Goal: Information Seeking & Learning: Learn about a topic

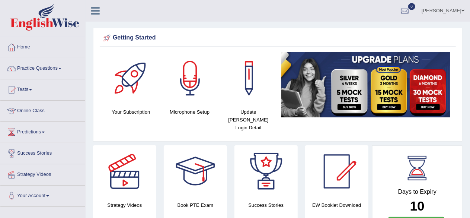
click at [64, 67] on link "Practice Questions" at bounding box center [42, 67] width 85 height 19
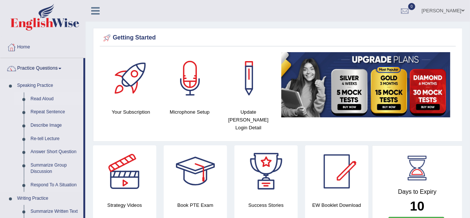
click at [44, 96] on link "Read Aloud" at bounding box center [55, 98] width 56 height 13
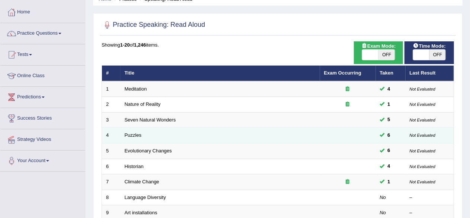
scroll to position [74, 0]
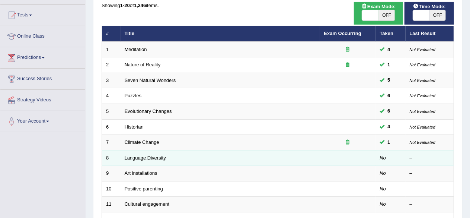
click at [155, 156] on link "Language Diversity" at bounding box center [145, 158] width 41 height 6
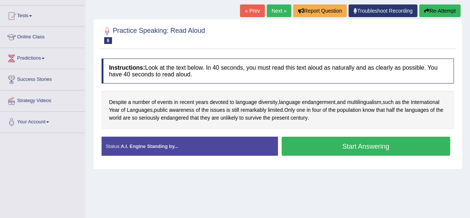
scroll to position [74, 0]
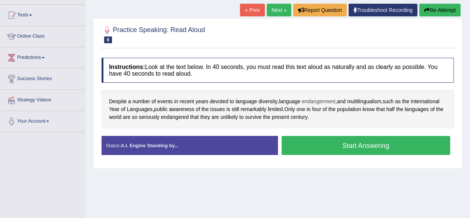
click at [331, 99] on span "endangerment" at bounding box center [318, 101] width 33 height 8
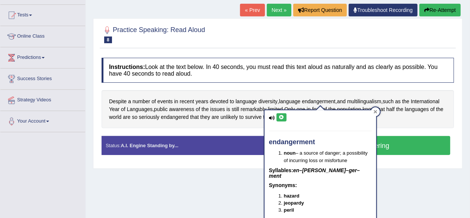
click at [376, 113] on icon at bounding box center [375, 112] width 4 height 4
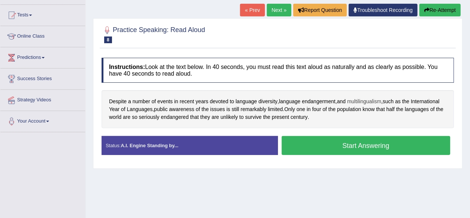
click at [377, 102] on span "multilingualism" at bounding box center [364, 101] width 34 height 8
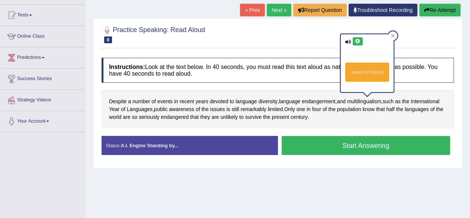
click at [347, 41] on icon at bounding box center [348, 41] width 6 height 5
click at [359, 42] on icon at bounding box center [358, 41] width 6 height 4
click at [394, 35] on icon at bounding box center [392, 35] width 3 height 3
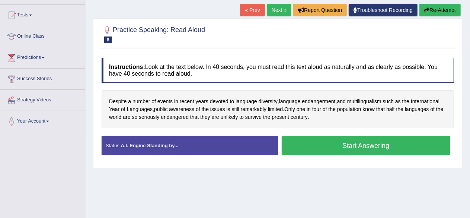
click at [309, 146] on button "Start Answering" at bounding box center [366, 145] width 169 height 19
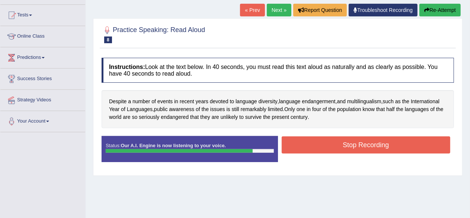
click at [334, 136] on button "Stop Recording" at bounding box center [366, 144] width 169 height 17
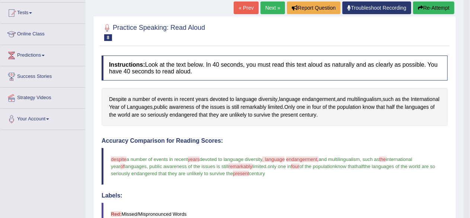
scroll to position [65, 0]
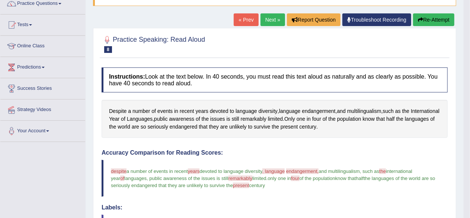
click at [439, 23] on button "Re-Attempt" at bounding box center [433, 19] width 41 height 13
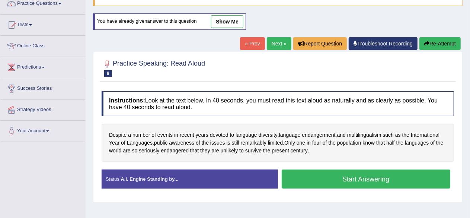
click at [346, 177] on button "Start Answering" at bounding box center [366, 178] width 169 height 19
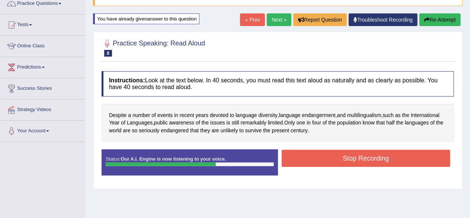
click at [375, 152] on button "Stop Recording" at bounding box center [366, 158] width 169 height 17
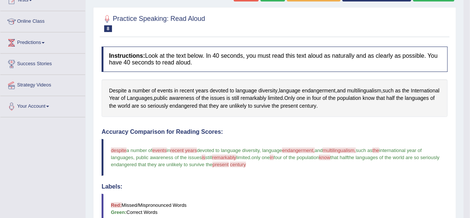
scroll to position [28, 0]
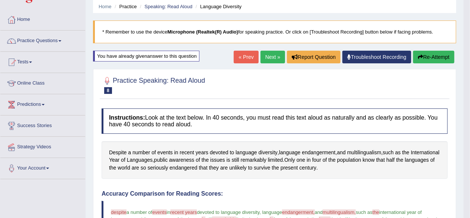
click at [441, 58] on button "Re-Attempt" at bounding box center [433, 57] width 41 height 13
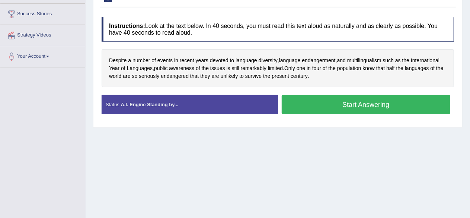
click at [355, 105] on button "Start Answering" at bounding box center [366, 104] width 169 height 19
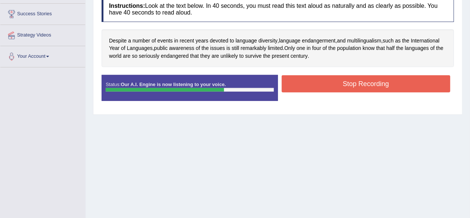
click at [403, 88] on button "Stop Recording" at bounding box center [366, 83] width 169 height 17
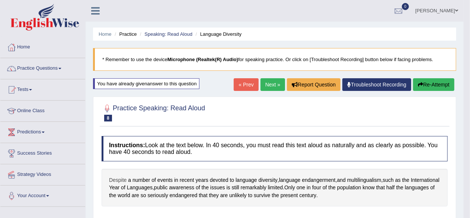
click at [119, 179] on span "Despite" at bounding box center [117, 180] width 17 height 8
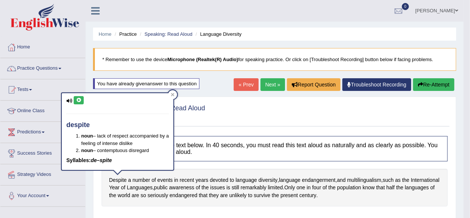
click at [84, 98] on div "despite noun – lack of respect accompanied by a feeling of intense dislike noun…" at bounding box center [118, 131] width 112 height 77
click at [79, 102] on button at bounding box center [79, 100] width 10 height 8
click at [173, 92] on div at bounding box center [172, 94] width 9 height 9
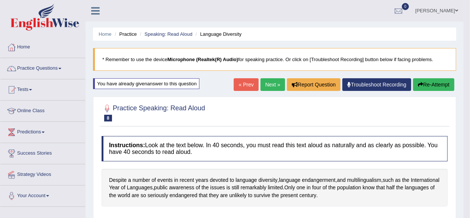
click at [430, 81] on button "Re-Attempt" at bounding box center [433, 84] width 41 height 13
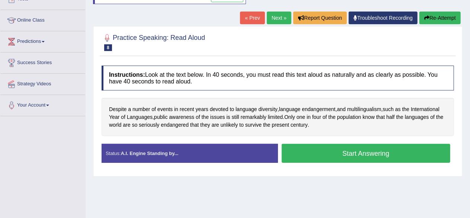
scroll to position [112, 0]
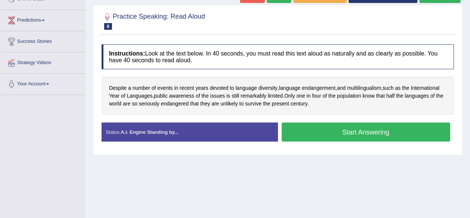
click at [368, 133] on button "Start Answering" at bounding box center [366, 131] width 169 height 19
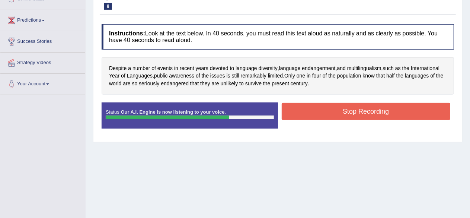
click at [357, 106] on button "Stop Recording" at bounding box center [366, 111] width 169 height 17
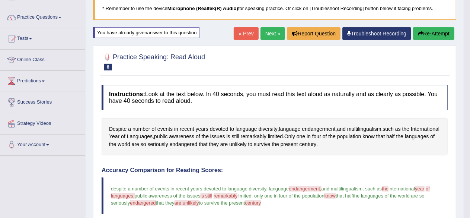
scroll to position [0, 0]
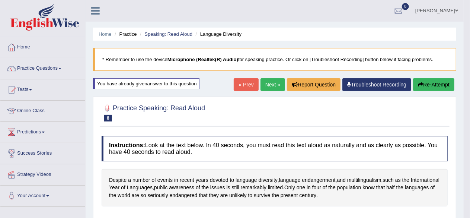
click at [266, 83] on link "Next »" at bounding box center [272, 84] width 25 height 13
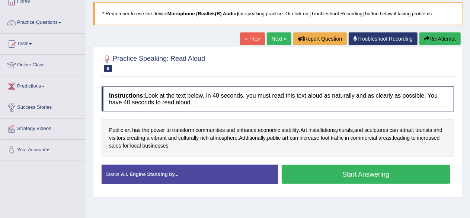
scroll to position [74, 0]
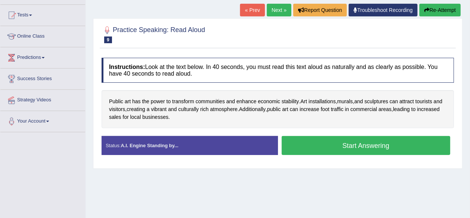
click at [347, 147] on button "Start Answering" at bounding box center [366, 145] width 169 height 19
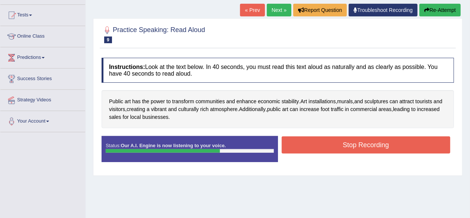
click at [341, 136] on button "Stop Recording" at bounding box center [366, 144] width 169 height 17
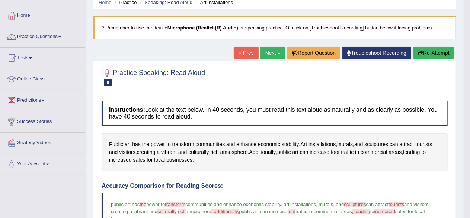
scroll to position [0, 0]
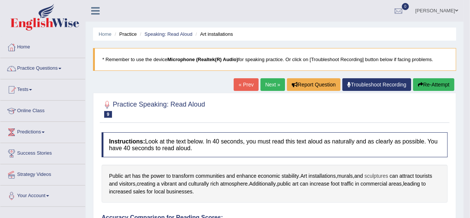
click at [380, 173] on span "sculptures" at bounding box center [376, 176] width 24 height 8
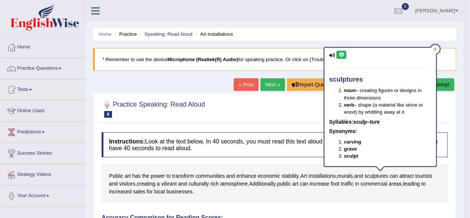
click at [340, 54] on icon at bounding box center [341, 54] width 6 height 4
click at [341, 54] on icon at bounding box center [341, 54] width 6 height 4
click at [343, 53] on icon at bounding box center [341, 54] width 6 height 4
click at [435, 49] on icon at bounding box center [435, 48] width 3 height 3
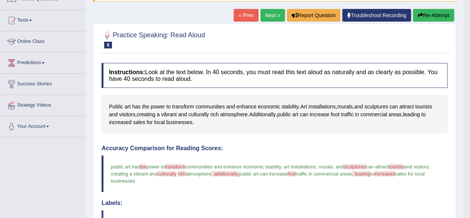
scroll to position [74, 0]
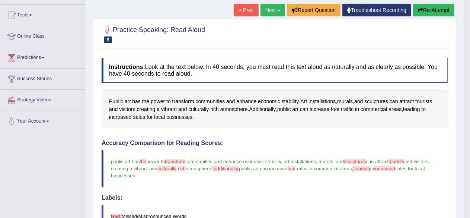
click at [431, 9] on button "Re-Attempt" at bounding box center [433, 10] width 41 height 13
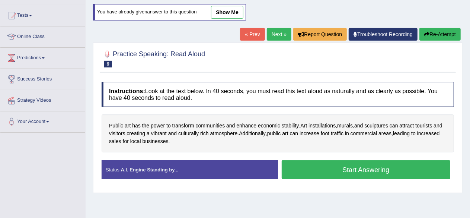
click at [344, 165] on button "Start Answering" at bounding box center [366, 169] width 169 height 19
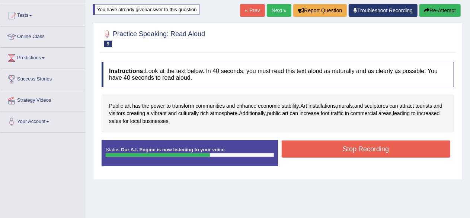
click at [379, 147] on button "Stop Recording" at bounding box center [366, 148] width 169 height 17
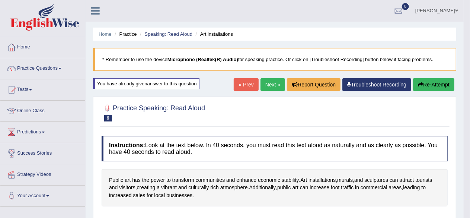
click at [431, 78] on button "Re-Attempt" at bounding box center [433, 84] width 41 height 13
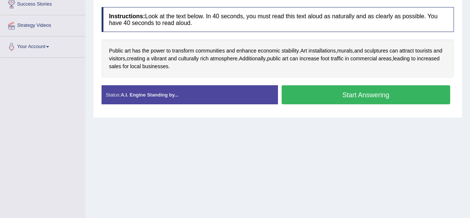
click at [355, 93] on button "Start Answering" at bounding box center [366, 94] width 169 height 19
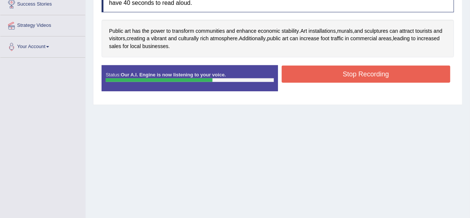
click at [343, 72] on button "Stop Recording" at bounding box center [366, 73] width 169 height 17
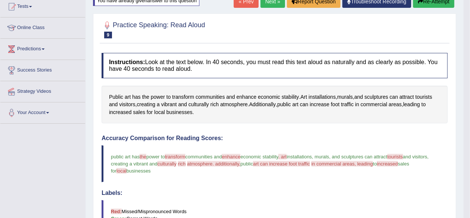
scroll to position [31, 0]
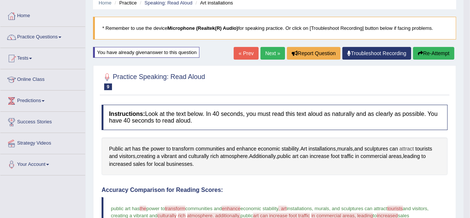
click at [411, 146] on span "attract" at bounding box center [406, 149] width 15 height 8
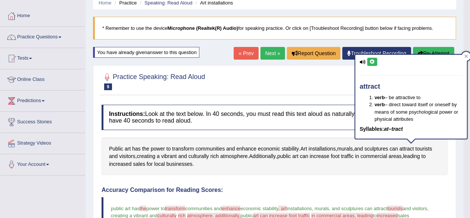
click at [372, 61] on icon at bounding box center [372, 62] width 6 height 4
click at [465, 54] on icon at bounding box center [466, 56] width 4 height 4
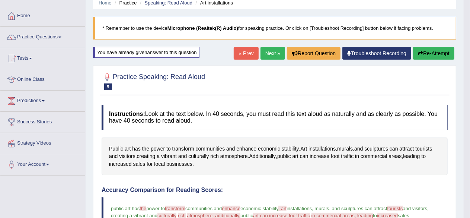
scroll to position [106, 0]
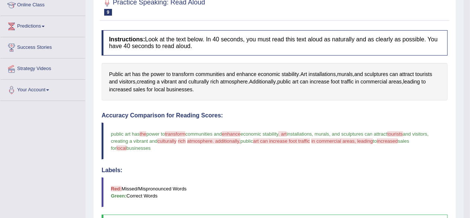
click at [403, 131] on span "tourists" at bounding box center [395, 134] width 16 height 6
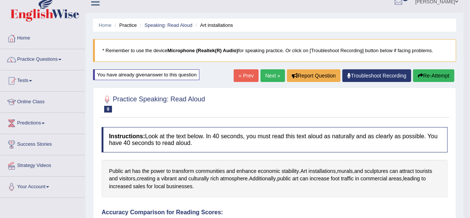
scroll to position [0, 0]
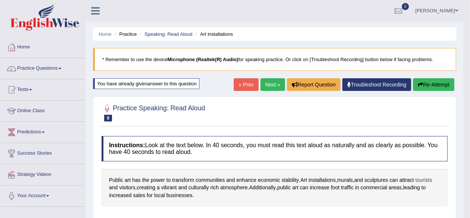
click at [426, 179] on span "tourists" at bounding box center [423, 180] width 17 height 8
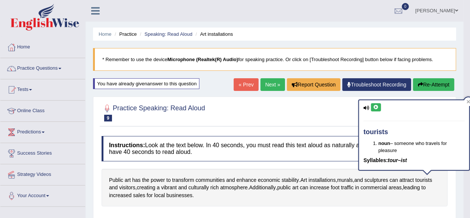
click at [373, 106] on icon at bounding box center [376, 107] width 6 height 4
click at [375, 107] on icon at bounding box center [376, 107] width 6 height 4
click at [468, 100] on icon at bounding box center [468, 102] width 4 height 4
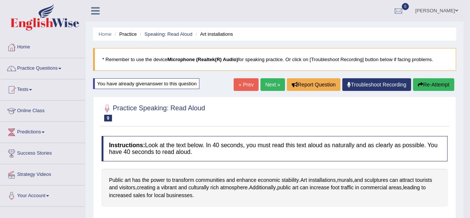
click at [430, 84] on button "Re-Attempt" at bounding box center [433, 84] width 41 height 13
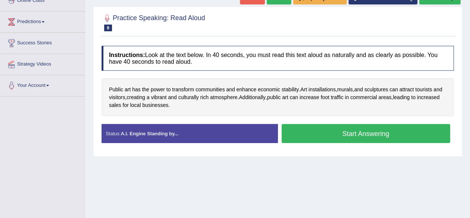
scroll to position [112, 0]
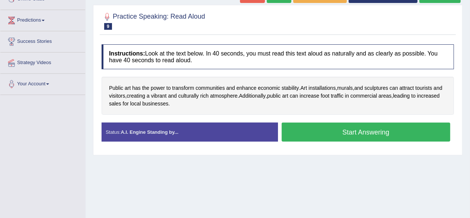
click at [326, 131] on button "Start Answering" at bounding box center [366, 131] width 169 height 19
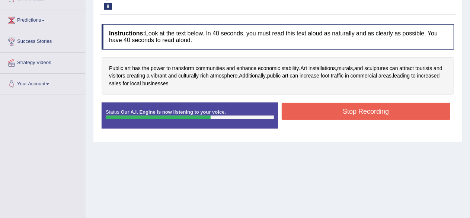
click at [344, 106] on button "Stop Recording" at bounding box center [366, 111] width 169 height 17
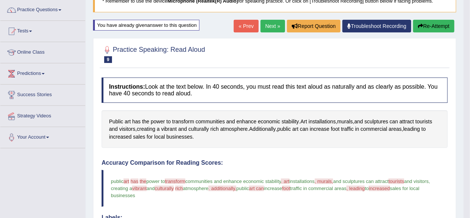
scroll to position [31, 0]
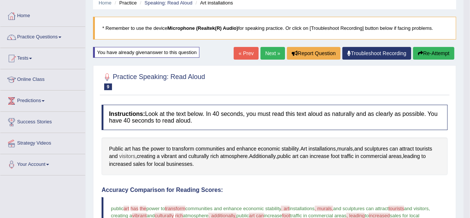
click at [134, 152] on span "visitors" at bounding box center [127, 156] width 16 height 8
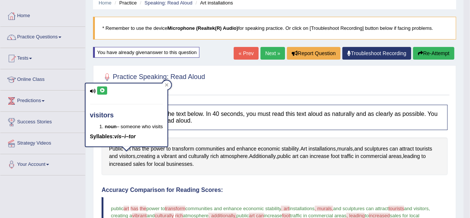
click at [105, 89] on button at bounding box center [102, 90] width 10 height 8
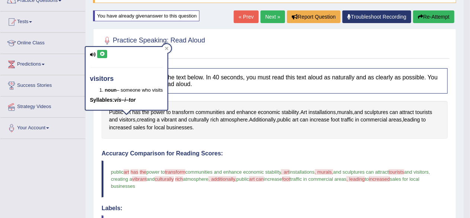
scroll to position [68, 0]
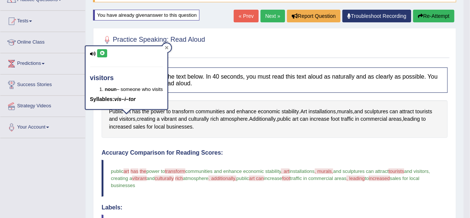
click at [170, 47] on div at bounding box center [166, 47] width 9 height 9
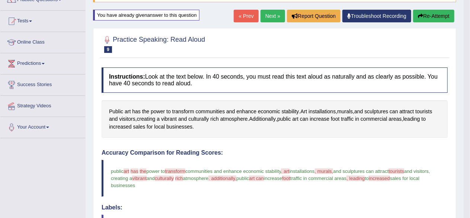
click at [274, 15] on link "Next »" at bounding box center [272, 16] width 25 height 13
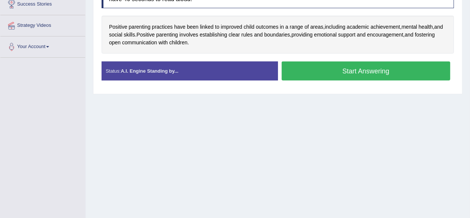
scroll to position [112, 0]
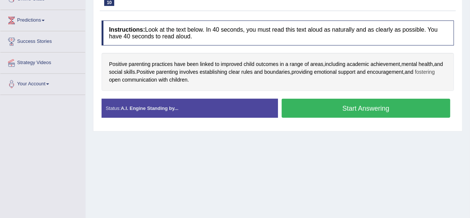
click at [415, 76] on span "fostering" at bounding box center [425, 72] width 20 height 8
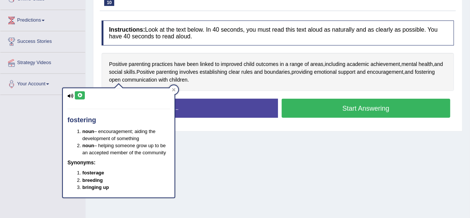
click at [82, 94] on icon at bounding box center [80, 95] width 6 height 4
click at [175, 87] on div at bounding box center [173, 89] width 9 height 9
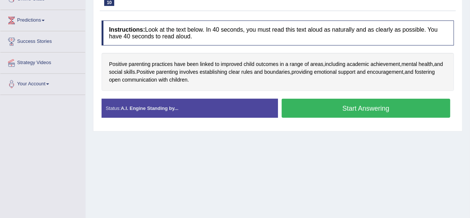
click at [361, 107] on button "Start Answering" at bounding box center [366, 108] width 169 height 19
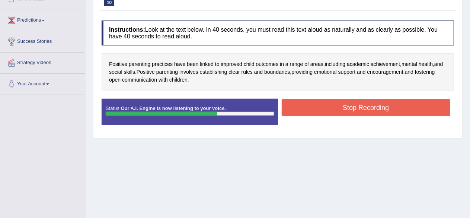
click at [324, 105] on button "Stop Recording" at bounding box center [366, 107] width 169 height 17
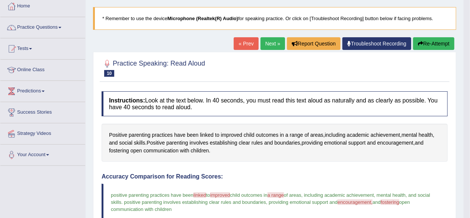
scroll to position [0, 0]
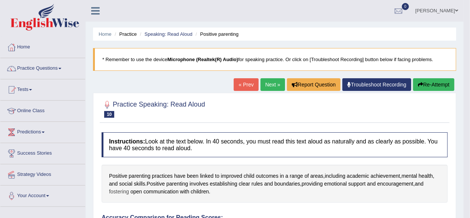
click at [120, 192] on span "fostering" at bounding box center [119, 191] width 20 height 8
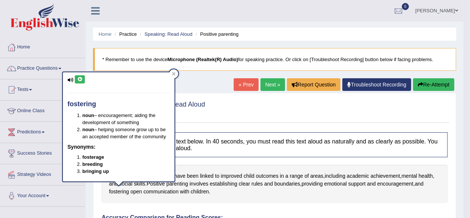
click at [83, 76] on button at bounding box center [80, 79] width 10 height 8
click at [79, 81] on icon at bounding box center [80, 79] width 6 height 4
click at [174, 75] on icon at bounding box center [174, 74] width 4 height 4
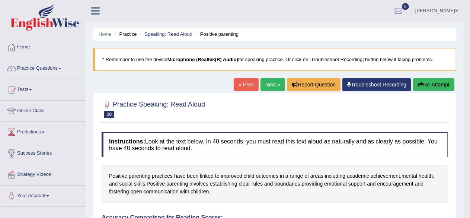
scroll to position [74, 0]
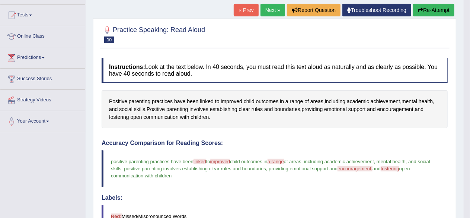
click at [439, 8] on button "Re-Attempt" at bounding box center [433, 10] width 41 height 13
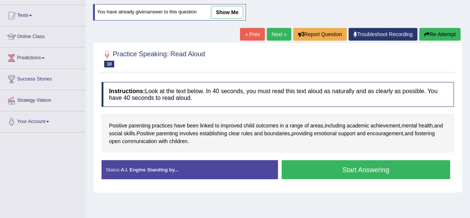
click at [358, 166] on button "Start Answering" at bounding box center [366, 169] width 169 height 19
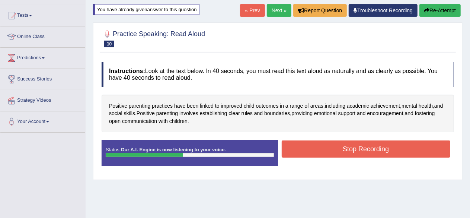
click at [372, 145] on button "Stop Recording" at bounding box center [366, 148] width 169 height 17
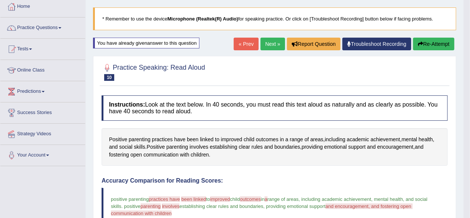
scroll to position [31, 0]
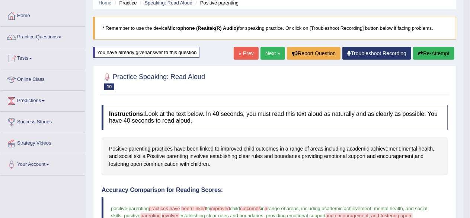
click at [431, 54] on button "Re-Attempt" at bounding box center [433, 53] width 41 height 13
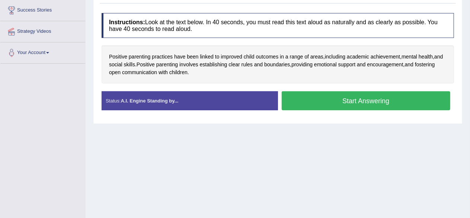
scroll to position [143, 0]
click at [370, 101] on button "Start Answering" at bounding box center [366, 100] width 169 height 19
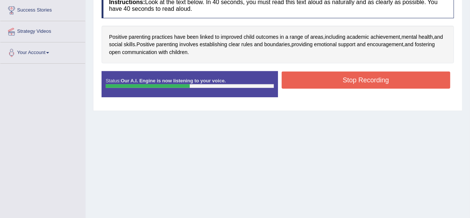
click at [413, 75] on button "Stop Recording" at bounding box center [366, 79] width 169 height 17
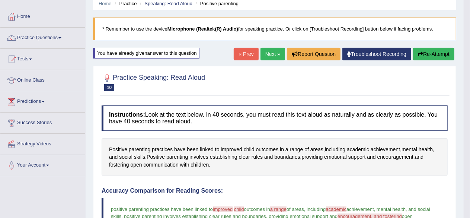
scroll to position [0, 0]
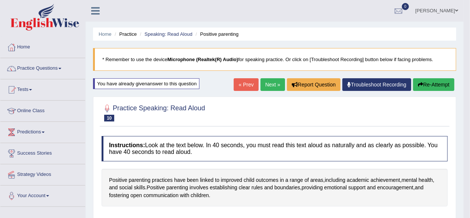
click at [270, 79] on link "Next »" at bounding box center [272, 84] width 25 height 13
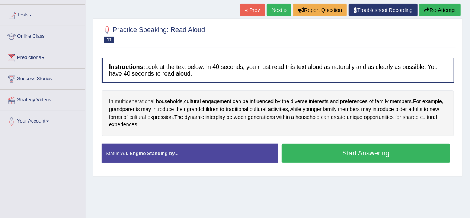
click at [137, 99] on span "multigenerational" at bounding box center [135, 101] width 40 height 8
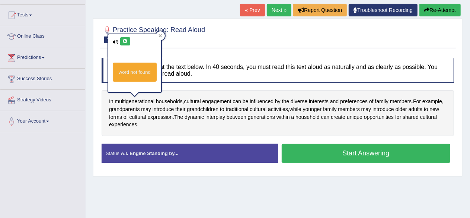
click at [126, 45] on div "word not found" at bounding box center [134, 63] width 53 height 58
click at [126, 42] on icon at bounding box center [125, 41] width 6 height 4
click at [164, 35] on div at bounding box center [160, 35] width 9 height 9
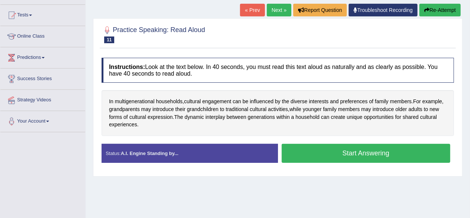
click at [354, 150] on button "Start Answering" at bounding box center [366, 153] width 169 height 19
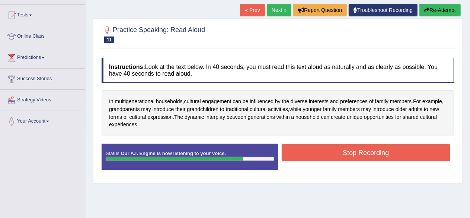
click at [370, 151] on button "Stop Recording" at bounding box center [366, 152] width 169 height 17
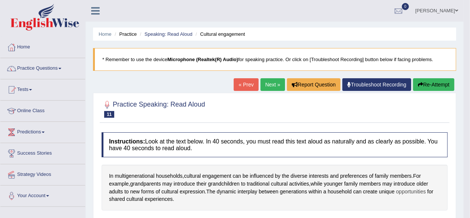
click at [407, 191] on span "opportunities" at bounding box center [411, 191] width 30 height 8
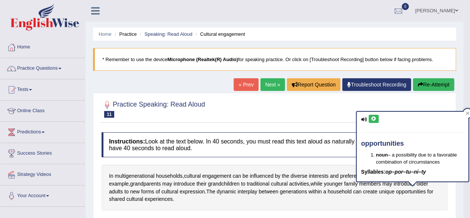
click at [372, 118] on icon at bounding box center [374, 118] width 6 height 4
click at [375, 118] on icon at bounding box center [374, 118] width 6 height 4
click at [467, 113] on icon at bounding box center [467, 112] width 3 height 3
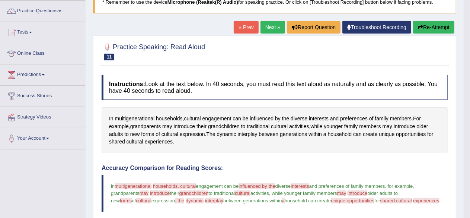
scroll to position [37, 0]
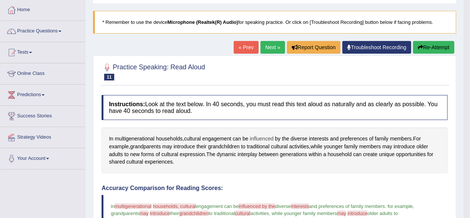
click at [262, 135] on span "influenced" at bounding box center [262, 139] width 24 height 8
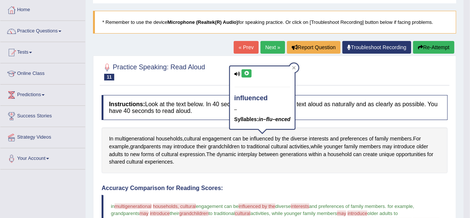
click at [249, 71] on icon at bounding box center [247, 73] width 6 height 4
click at [298, 67] on div at bounding box center [293, 67] width 9 height 9
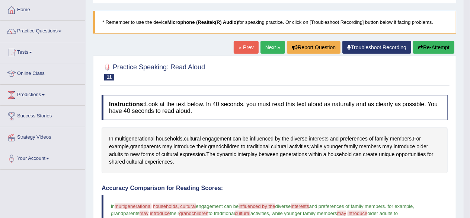
click at [318, 137] on span "interests" at bounding box center [319, 139] width 20 height 8
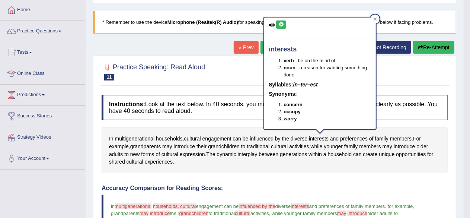
click at [282, 23] on icon at bounding box center [281, 24] width 6 height 4
click at [376, 19] on icon at bounding box center [375, 19] width 4 height 4
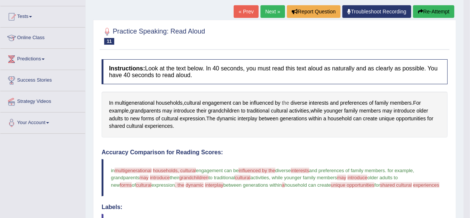
scroll to position [74, 0]
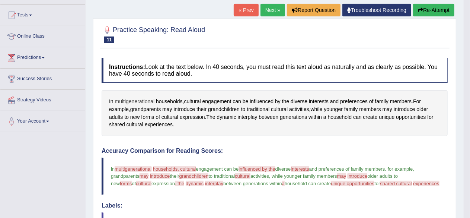
click at [144, 99] on span "multigenerational" at bounding box center [135, 101] width 40 height 8
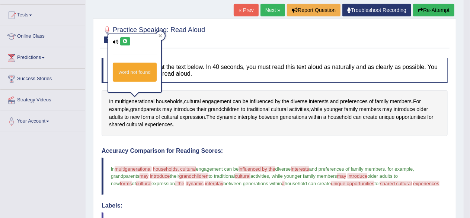
click at [128, 40] on button at bounding box center [125, 41] width 10 height 8
click at [163, 34] on div at bounding box center [160, 35] width 9 height 9
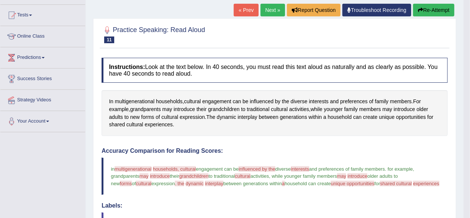
click at [430, 6] on button "Re-Attempt" at bounding box center [433, 10] width 41 height 13
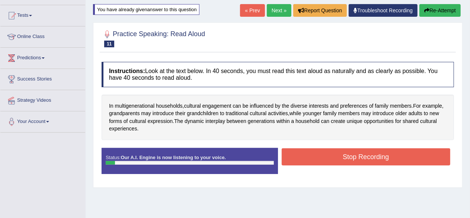
scroll to position [74, 0]
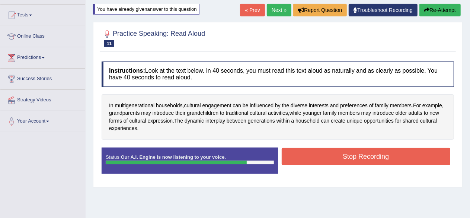
click at [377, 158] on button "Stop Recording" at bounding box center [366, 156] width 169 height 17
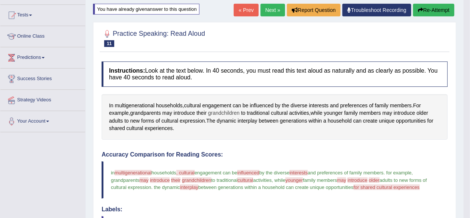
click at [223, 110] on span "grandchildren" at bounding box center [224, 113] width 32 height 8
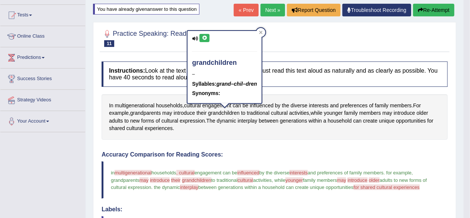
click at [207, 36] on button at bounding box center [204, 38] width 10 height 8
click at [264, 36] on div at bounding box center [260, 32] width 9 height 9
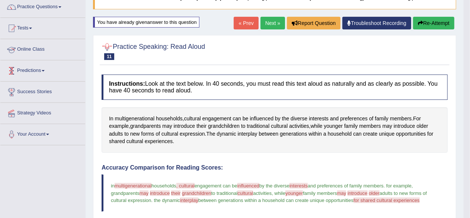
scroll to position [0, 0]
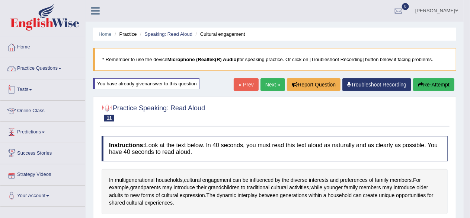
click at [47, 65] on link "Practice Questions" at bounding box center [42, 67] width 85 height 19
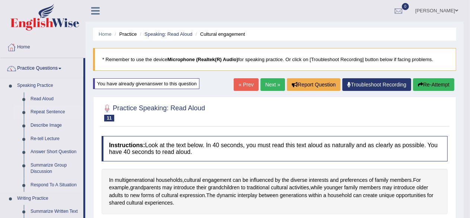
click at [54, 111] on link "Repeat Sentence" at bounding box center [55, 111] width 56 height 13
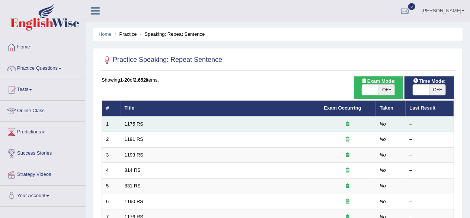
click at [131, 123] on link "1175 RS" at bounding box center [134, 124] width 19 height 6
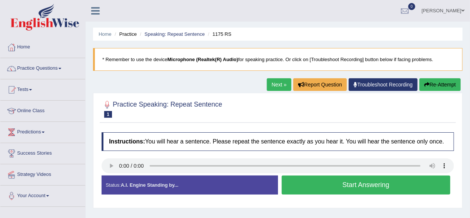
click at [351, 181] on button "Start Answering" at bounding box center [366, 184] width 169 height 19
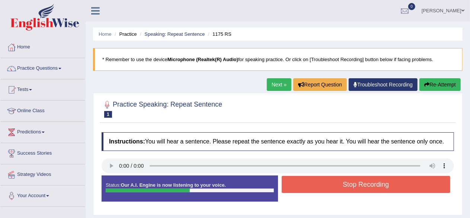
click at [383, 183] on button "Stop Recording" at bounding box center [366, 184] width 169 height 17
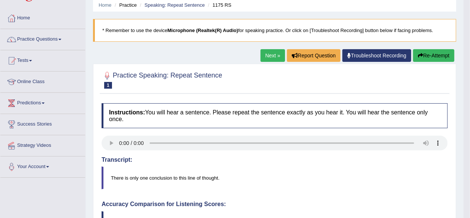
scroll to position [29, 0]
click at [266, 55] on link "Next »" at bounding box center [272, 55] width 25 height 13
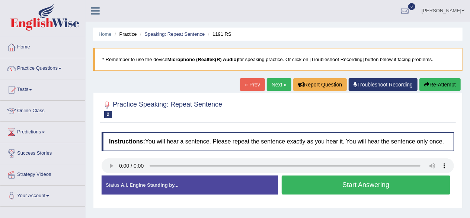
click at [356, 184] on button "Start Answering" at bounding box center [366, 184] width 169 height 19
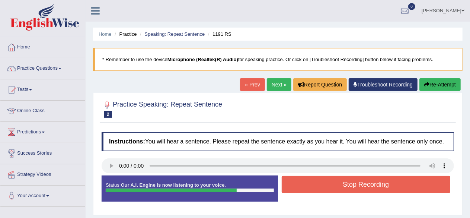
click at [365, 180] on button "Stop Recording" at bounding box center [366, 184] width 169 height 17
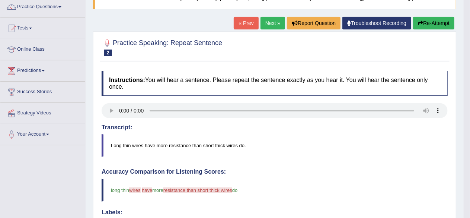
scroll to position [74, 0]
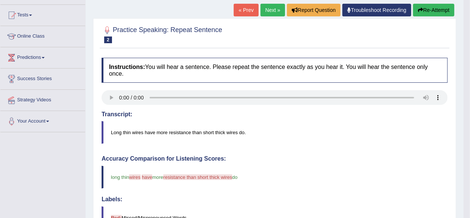
click at [427, 8] on button "Re-Attempt" at bounding box center [433, 10] width 41 height 13
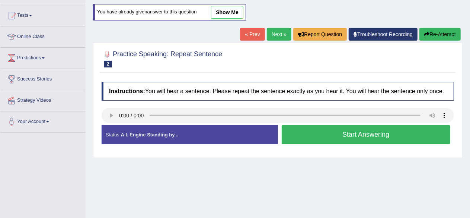
click at [367, 132] on button "Start Answering" at bounding box center [366, 134] width 169 height 19
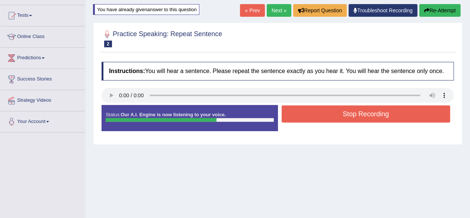
click at [342, 112] on button "Stop Recording" at bounding box center [366, 113] width 169 height 17
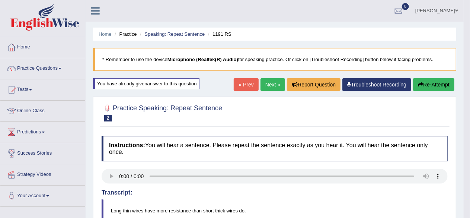
click at [267, 85] on link "Next »" at bounding box center [272, 84] width 25 height 13
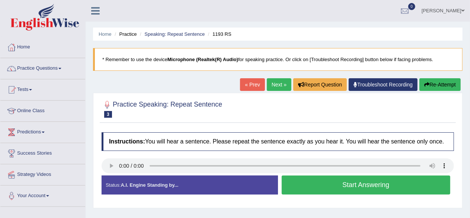
click at [367, 181] on button "Start Answering" at bounding box center [366, 184] width 169 height 19
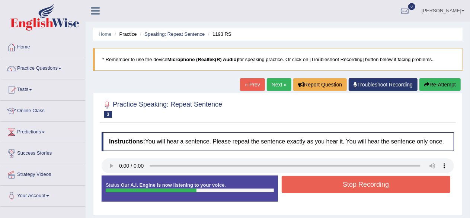
click at [353, 177] on button "Stop Recording" at bounding box center [366, 184] width 169 height 17
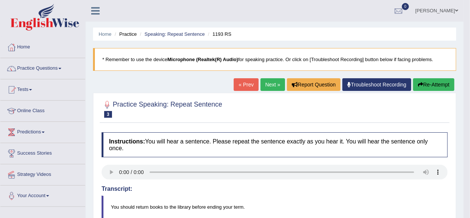
click at [428, 84] on button "Re-Attempt" at bounding box center [433, 84] width 41 height 13
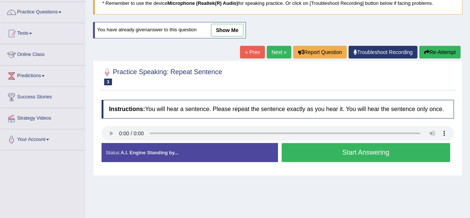
scroll to position [74, 0]
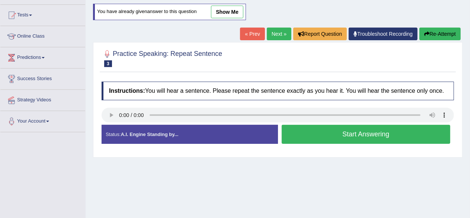
click at [341, 133] on button "Start Answering" at bounding box center [366, 134] width 169 height 19
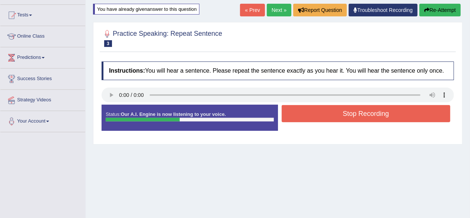
click at [344, 115] on button "Stop Recording" at bounding box center [366, 113] width 169 height 17
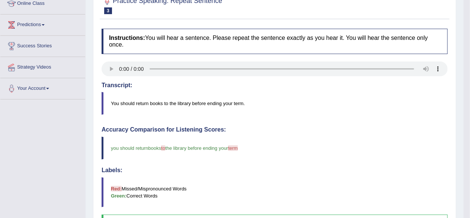
scroll to position [0, 0]
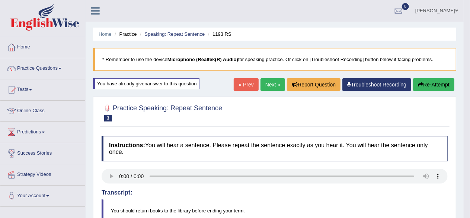
click at [271, 87] on link "Next »" at bounding box center [272, 84] width 25 height 13
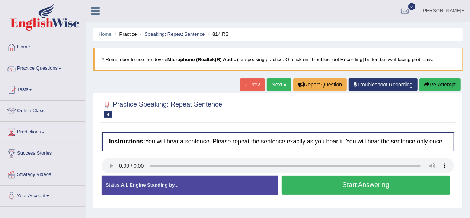
click at [355, 183] on button "Start Answering" at bounding box center [366, 184] width 169 height 19
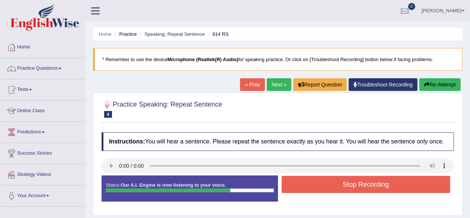
click at [354, 183] on button "Stop Recording" at bounding box center [366, 184] width 169 height 17
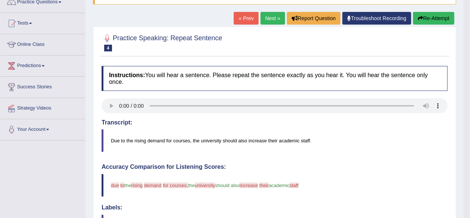
scroll to position [66, 0]
click at [428, 17] on button "Re-Attempt" at bounding box center [433, 18] width 41 height 13
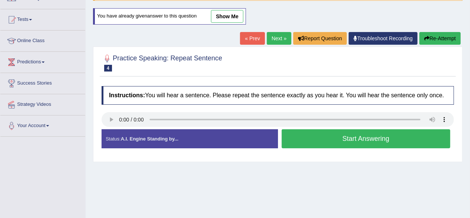
scroll to position [66, 0]
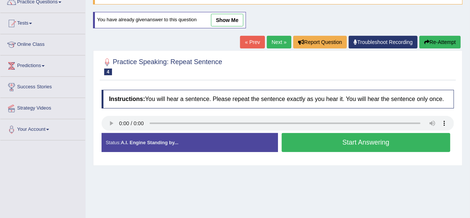
click at [361, 142] on button "Start Answering" at bounding box center [366, 142] width 169 height 19
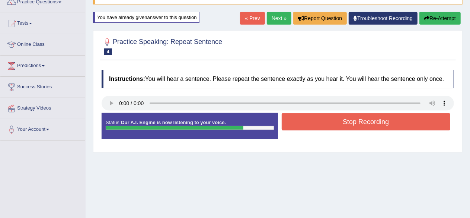
click at [328, 117] on button "Stop Recording" at bounding box center [366, 121] width 169 height 17
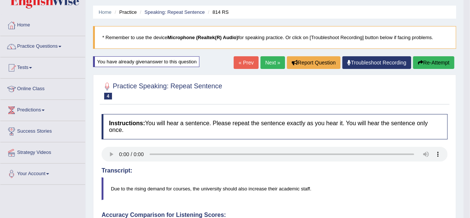
scroll to position [0, 0]
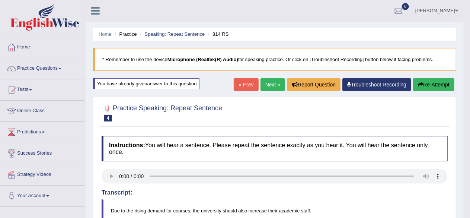
click at [269, 85] on link "Next »" at bounding box center [272, 84] width 25 height 13
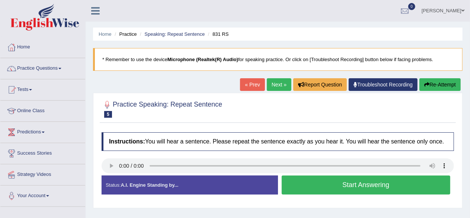
click at [366, 184] on button "Start Answering" at bounding box center [366, 184] width 169 height 19
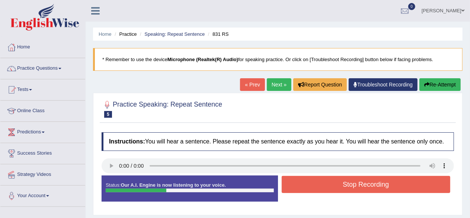
click at [346, 183] on button "Stop Recording" at bounding box center [366, 184] width 169 height 17
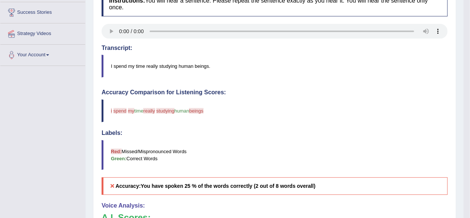
scroll to position [66, 0]
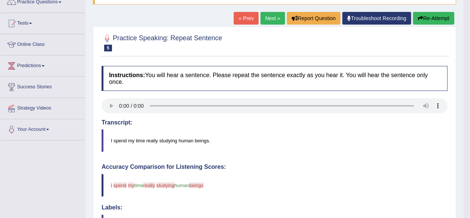
click at [263, 17] on link "Next »" at bounding box center [272, 18] width 25 height 13
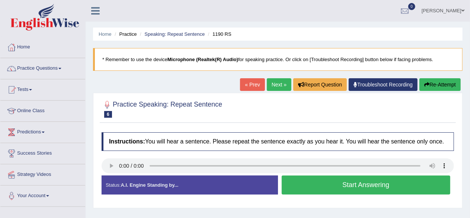
click at [354, 180] on button "Start Answering" at bounding box center [366, 184] width 169 height 19
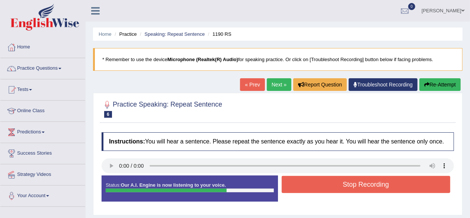
click at [345, 182] on button "Stop Recording" at bounding box center [366, 184] width 169 height 17
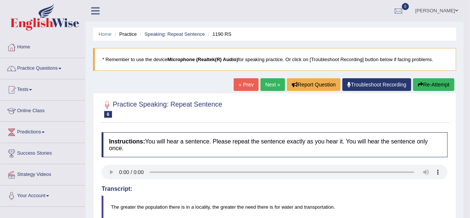
click at [273, 87] on link "Next »" at bounding box center [272, 84] width 25 height 13
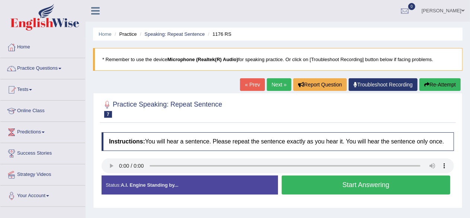
click at [348, 185] on button "Start Answering" at bounding box center [366, 184] width 169 height 19
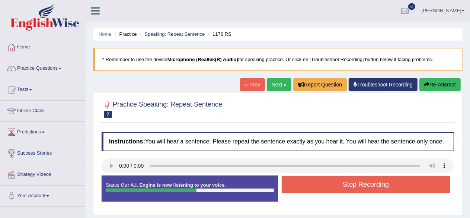
click at [356, 181] on button "Stop Recording" at bounding box center [366, 184] width 169 height 17
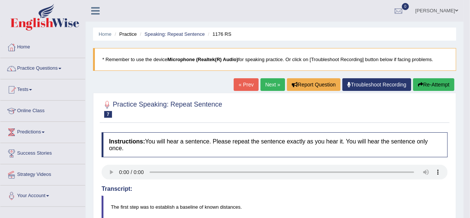
click at [421, 83] on icon "button" at bounding box center [420, 84] width 5 height 5
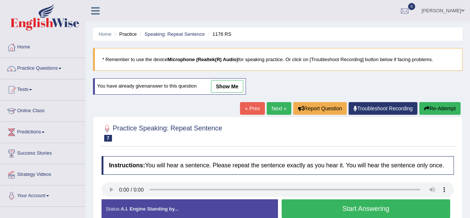
click at [331, 209] on button "Start Answering" at bounding box center [366, 208] width 169 height 19
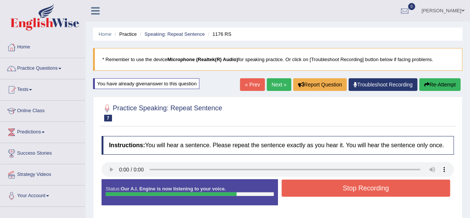
click at [386, 190] on button "Stop Recording" at bounding box center [366, 187] width 169 height 17
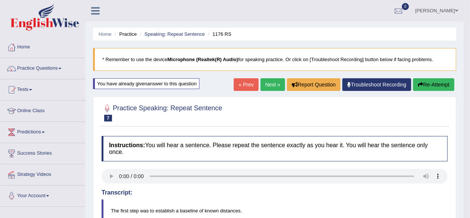
click at [429, 83] on button "Re-Attempt" at bounding box center [433, 84] width 41 height 13
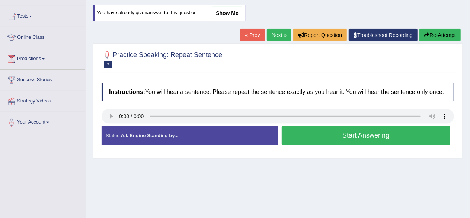
scroll to position [74, 0]
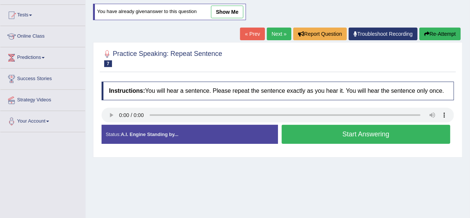
click at [346, 132] on button "Start Answering" at bounding box center [366, 134] width 169 height 19
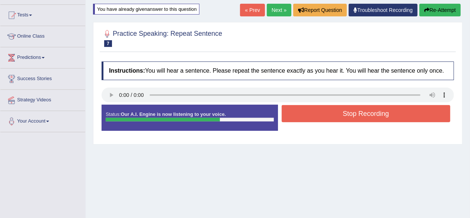
click at [353, 114] on button "Stop Recording" at bounding box center [366, 113] width 169 height 17
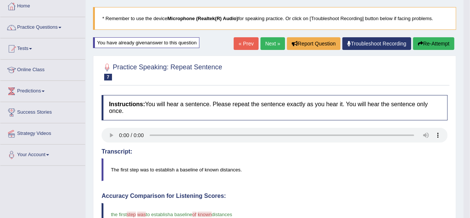
scroll to position [0, 0]
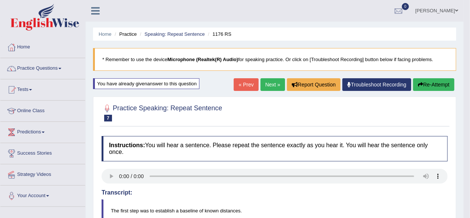
click at [277, 81] on link "Next »" at bounding box center [272, 84] width 25 height 13
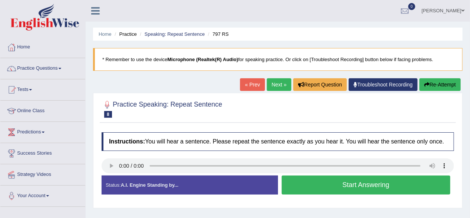
click at [340, 182] on button "Start Answering" at bounding box center [366, 184] width 169 height 19
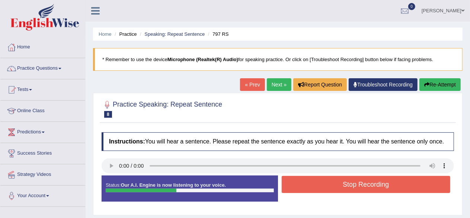
click at [383, 175] on div "Start Answering" at bounding box center [366, 175] width 176 height 0
drag, startPoint x: 378, startPoint y: 184, endPoint x: 377, endPoint y: 179, distance: 4.8
click at [378, 184] on button "Stop Recording" at bounding box center [366, 184] width 169 height 17
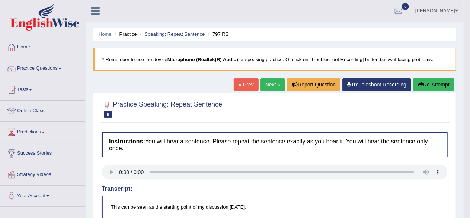
click at [260, 86] on link "Next »" at bounding box center [272, 84] width 25 height 13
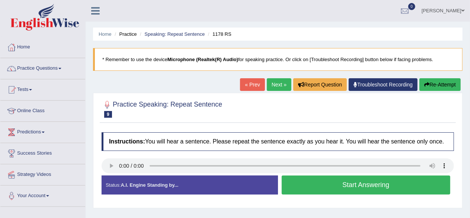
click at [338, 183] on button "Start Answering" at bounding box center [366, 184] width 169 height 19
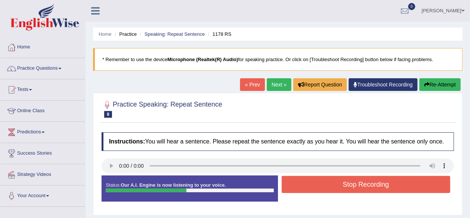
click at [364, 180] on button "Stop Recording" at bounding box center [366, 184] width 169 height 17
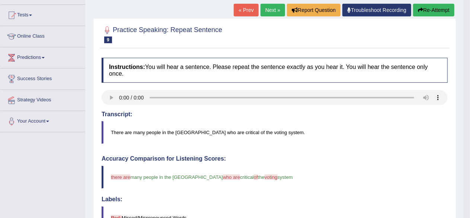
scroll to position [74, 0]
click at [433, 9] on button "Re-Attempt" at bounding box center [433, 10] width 41 height 13
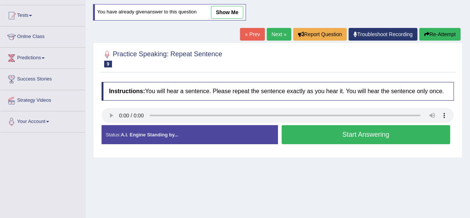
click at [340, 137] on button "Start Answering" at bounding box center [366, 134] width 169 height 19
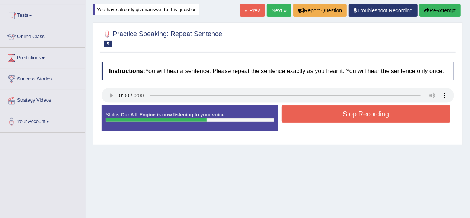
click at [359, 110] on button "Stop Recording" at bounding box center [366, 113] width 169 height 17
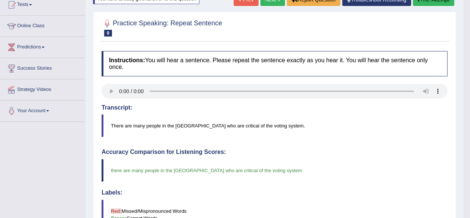
scroll to position [74, 0]
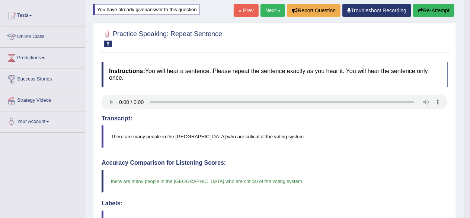
click at [275, 13] on link "Next »" at bounding box center [272, 10] width 25 height 13
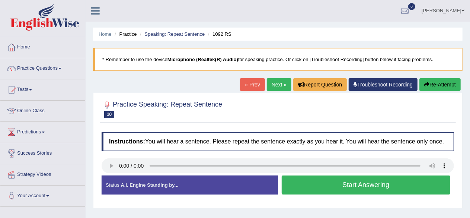
click at [354, 185] on button "Start Answering" at bounding box center [366, 184] width 169 height 19
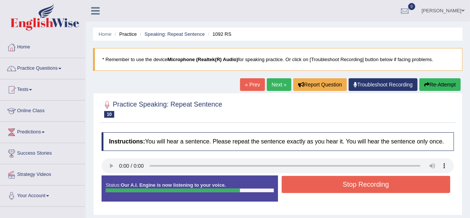
click at [351, 179] on button "Stop Recording" at bounding box center [366, 184] width 169 height 17
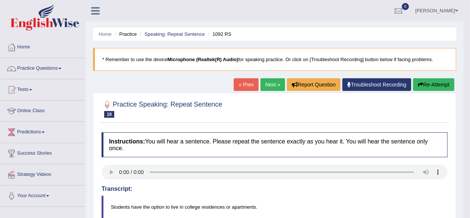
click at [426, 84] on button "Re-Attempt" at bounding box center [433, 84] width 41 height 13
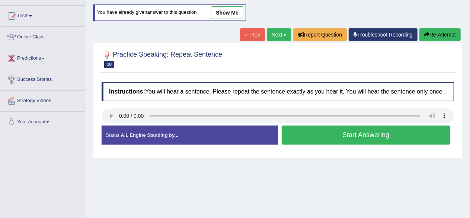
scroll to position [74, 0]
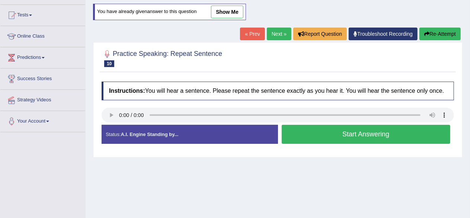
click at [379, 134] on button "Start Answering" at bounding box center [366, 134] width 169 height 19
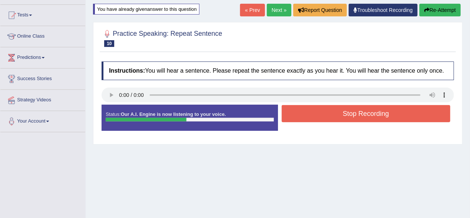
click at [355, 108] on button "Stop Recording" at bounding box center [366, 113] width 169 height 17
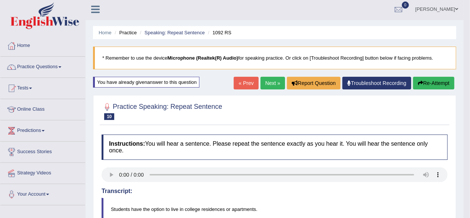
scroll to position [0, 0]
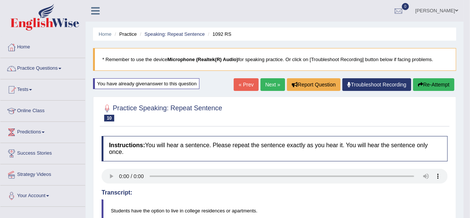
click at [272, 86] on link "Next »" at bounding box center [272, 84] width 25 height 13
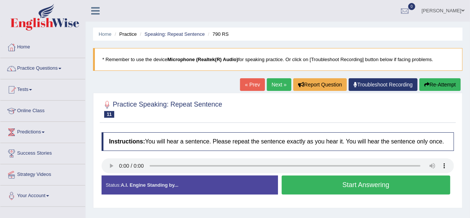
click at [360, 183] on button "Start Answering" at bounding box center [366, 184] width 169 height 19
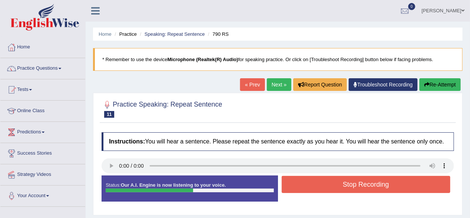
click at [352, 186] on button "Stop Recording" at bounding box center [366, 184] width 169 height 17
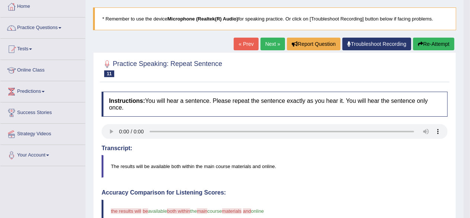
scroll to position [29, 0]
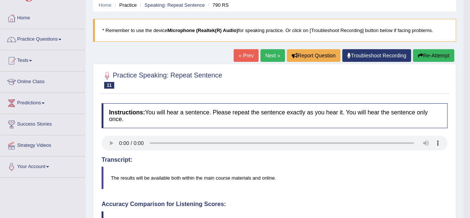
click at [444, 55] on button "Re-Attempt" at bounding box center [433, 55] width 41 height 13
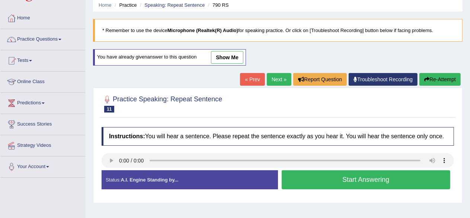
click at [338, 177] on button "Start Answering" at bounding box center [366, 179] width 169 height 19
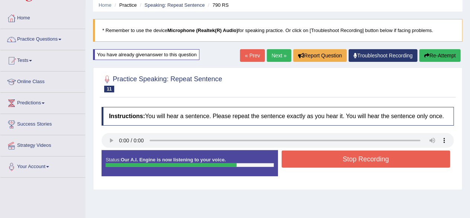
click at [362, 155] on button "Stop Recording" at bounding box center [366, 158] width 169 height 17
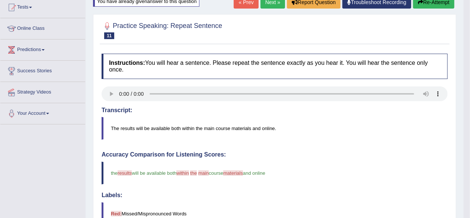
scroll to position [29, 0]
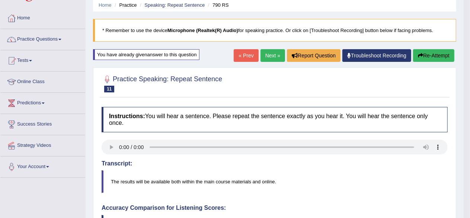
click at [270, 57] on link "Next »" at bounding box center [272, 55] width 25 height 13
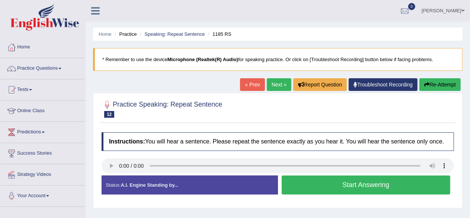
click at [347, 186] on button "Start Answering" at bounding box center [366, 184] width 169 height 19
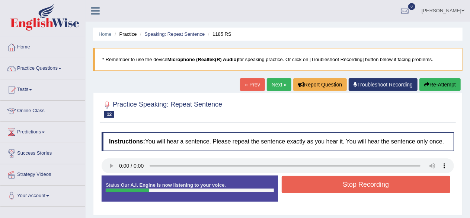
click at [346, 184] on button "Stop Recording" at bounding box center [366, 184] width 169 height 17
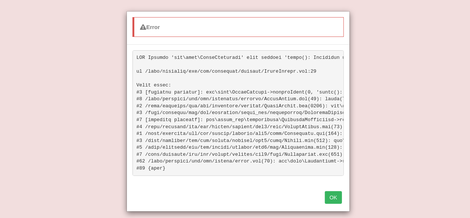
click at [331, 203] on button "OK" at bounding box center [333, 197] width 17 height 13
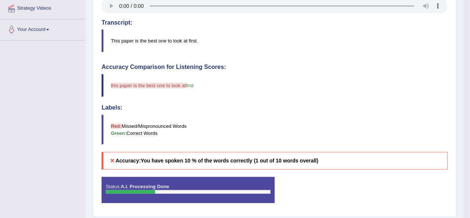
scroll to position [187, 0]
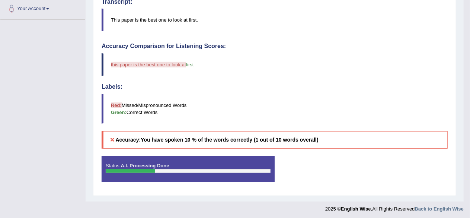
click at [114, 139] on icon at bounding box center [112, 139] width 7 height 5
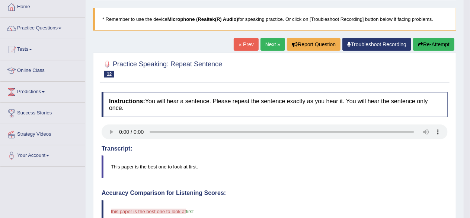
scroll to position [38, 0]
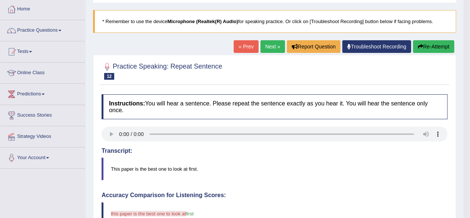
click at [436, 44] on button "Re-Attempt" at bounding box center [433, 46] width 41 height 13
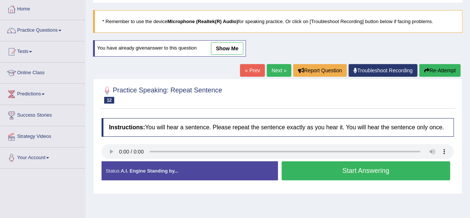
scroll to position [38, 0]
click at [362, 168] on button "Start Answering" at bounding box center [366, 170] width 169 height 19
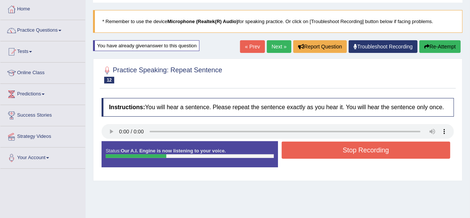
click at [357, 146] on button "Stop Recording" at bounding box center [366, 149] width 169 height 17
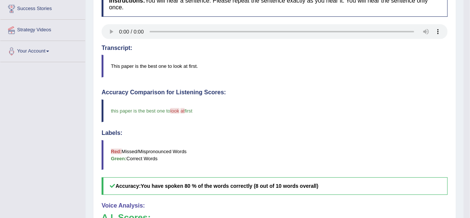
scroll to position [70, 0]
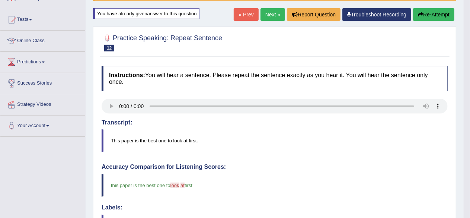
click at [270, 11] on link "Next »" at bounding box center [272, 14] width 25 height 13
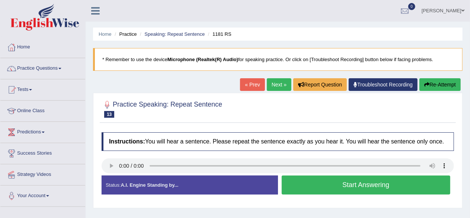
click at [335, 180] on button "Start Answering" at bounding box center [366, 184] width 169 height 19
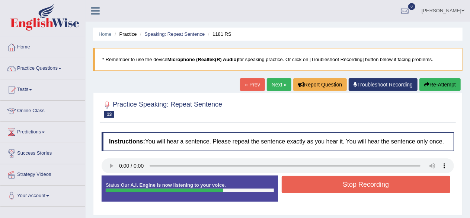
click at [369, 184] on button "Stop Recording" at bounding box center [366, 184] width 169 height 17
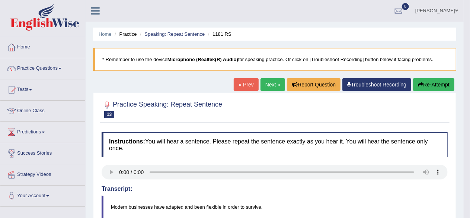
click at [430, 79] on button "Re-Attempt" at bounding box center [433, 84] width 41 height 13
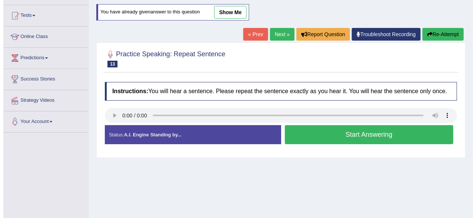
scroll to position [74, 0]
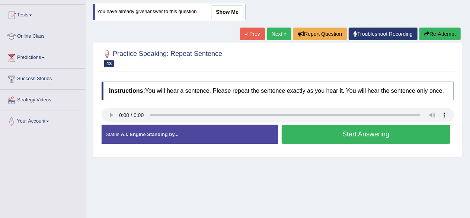
click at [343, 133] on button "Start Answering" at bounding box center [366, 134] width 169 height 19
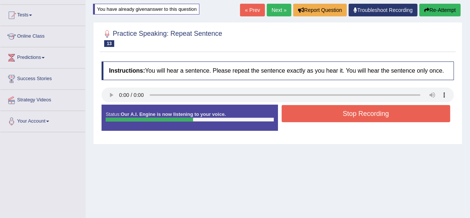
click at [378, 113] on button "Stop Recording" at bounding box center [366, 113] width 169 height 17
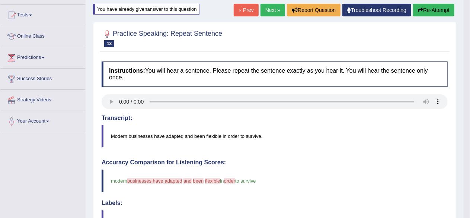
click at [437, 7] on button "Re-Attempt" at bounding box center [433, 10] width 41 height 13
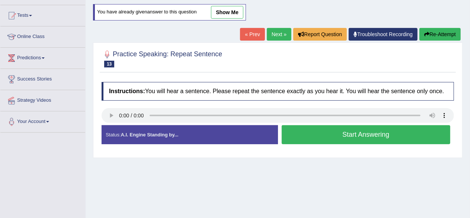
scroll to position [74, 0]
click at [338, 134] on button "Start Answering" at bounding box center [366, 134] width 169 height 19
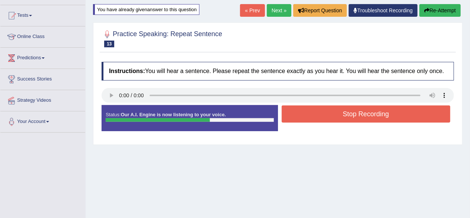
click at [342, 114] on button "Stop Recording" at bounding box center [366, 113] width 169 height 17
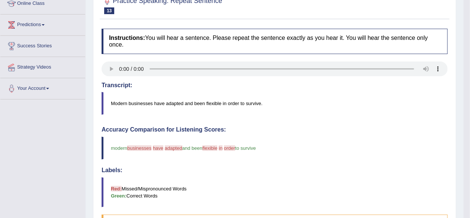
scroll to position [70, 0]
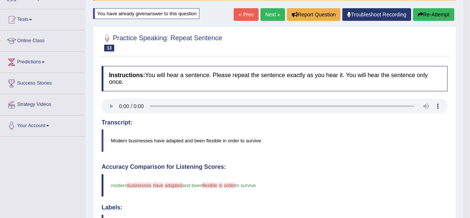
click at [423, 12] on button "Re-Attempt" at bounding box center [433, 14] width 41 height 13
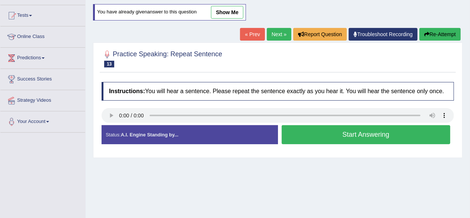
drag, startPoint x: 0, startPoint y: 0, endPoint x: 361, endPoint y: 134, distance: 384.7
click at [361, 134] on button "Start Answering" at bounding box center [366, 134] width 169 height 19
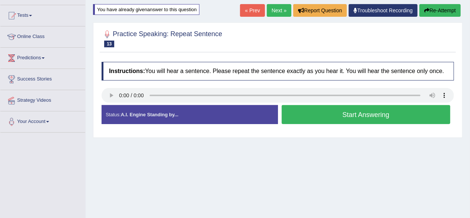
scroll to position [70, 0]
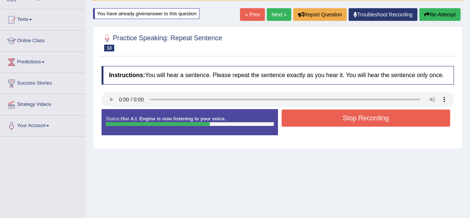
click at [365, 118] on button "Stop Recording" at bounding box center [366, 117] width 169 height 17
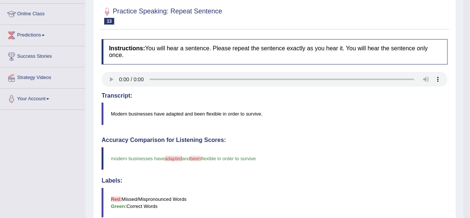
scroll to position [0, 0]
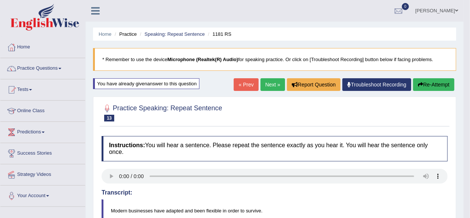
click at [277, 85] on link "Next »" at bounding box center [272, 84] width 25 height 13
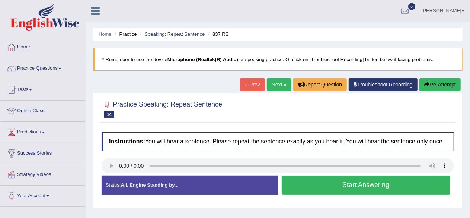
click at [360, 184] on button "Start Answering" at bounding box center [366, 184] width 169 height 19
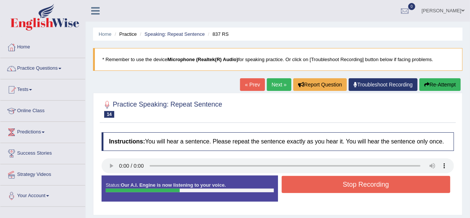
click at [371, 182] on button "Stop Recording" at bounding box center [366, 184] width 169 height 17
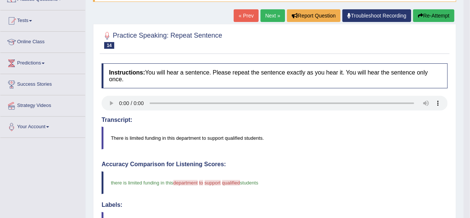
scroll to position [66, 0]
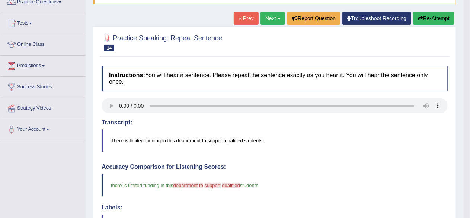
click at [428, 17] on button "Re-Attempt" at bounding box center [433, 18] width 41 height 13
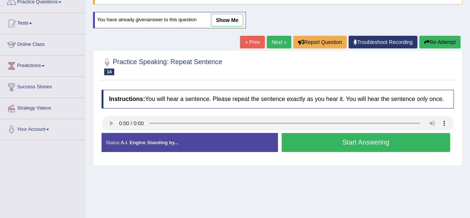
click at [347, 142] on button "Start Answering" at bounding box center [366, 142] width 169 height 19
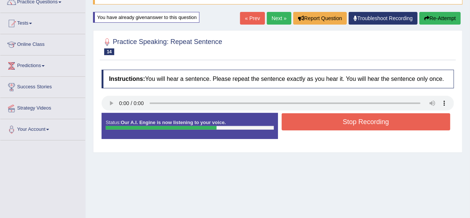
click at [330, 120] on button "Stop Recording" at bounding box center [366, 121] width 169 height 17
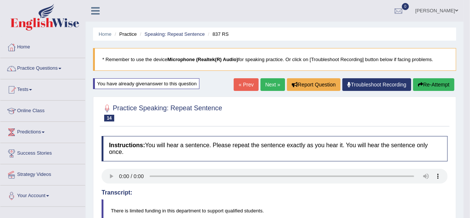
click at [266, 84] on link "Next »" at bounding box center [272, 84] width 25 height 13
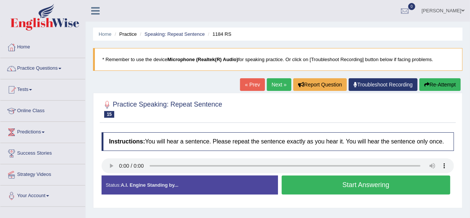
click at [335, 185] on button "Start Answering" at bounding box center [366, 184] width 169 height 19
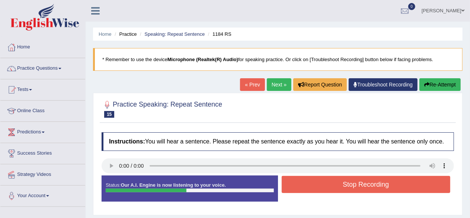
click at [376, 182] on button "Stop Recording" at bounding box center [366, 184] width 169 height 17
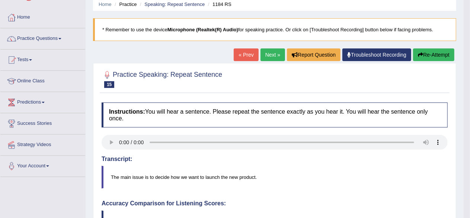
scroll to position [29, 0]
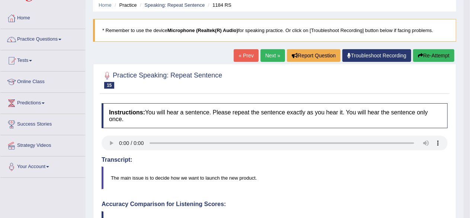
click at [434, 56] on button "Re-Attempt" at bounding box center [433, 55] width 41 height 13
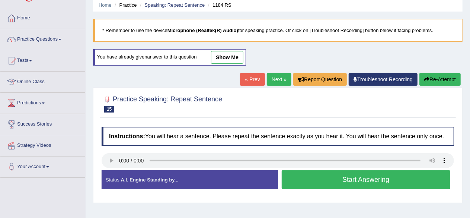
scroll to position [29, 0]
click at [354, 179] on button "Start Answering" at bounding box center [366, 179] width 169 height 19
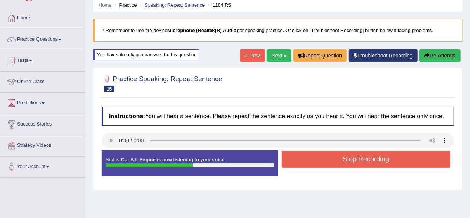
click at [343, 156] on button "Stop Recording" at bounding box center [366, 158] width 169 height 17
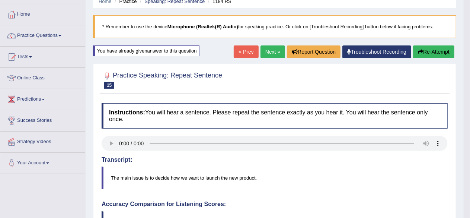
scroll to position [0, 0]
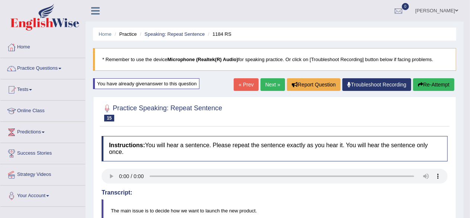
click at [269, 81] on link "Next »" at bounding box center [272, 84] width 25 height 13
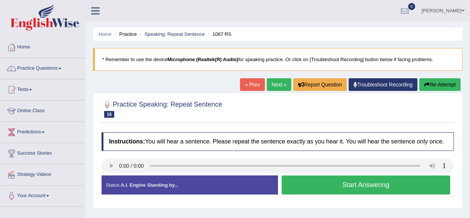
click at [344, 181] on button "Start Answering" at bounding box center [366, 184] width 169 height 19
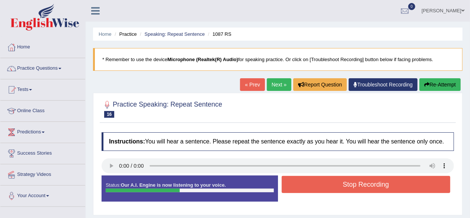
click at [354, 183] on button "Stop Recording" at bounding box center [366, 184] width 169 height 17
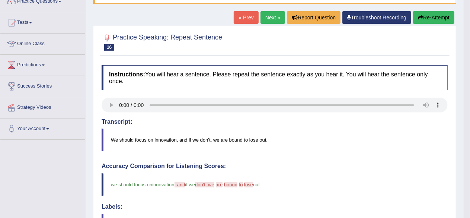
scroll to position [66, 0]
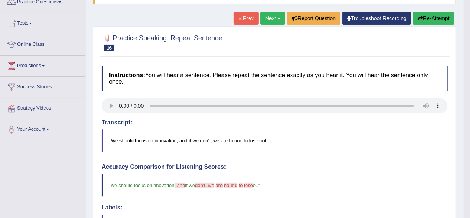
click at [266, 18] on link "Next »" at bounding box center [272, 18] width 25 height 13
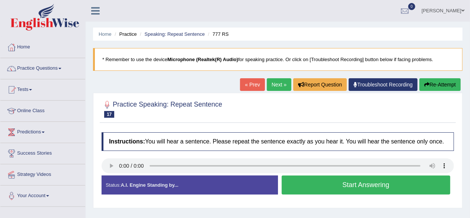
click at [335, 184] on button "Start Answering" at bounding box center [366, 184] width 169 height 19
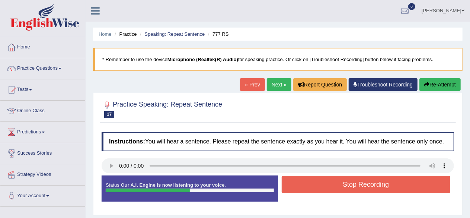
click at [338, 181] on button "Stop Recording" at bounding box center [366, 184] width 169 height 17
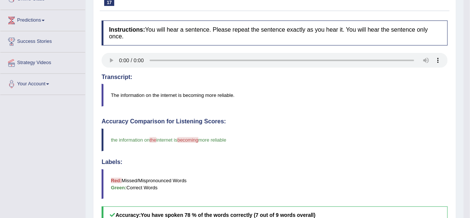
scroll to position [74, 0]
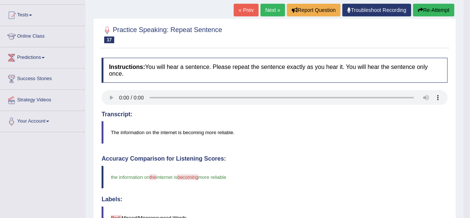
click at [271, 12] on link "Next »" at bounding box center [272, 10] width 25 height 13
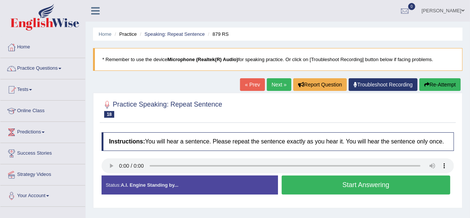
click at [338, 182] on button "Start Answering" at bounding box center [366, 184] width 169 height 19
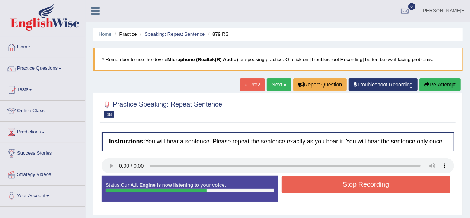
click at [359, 183] on button "Stop Recording" at bounding box center [366, 184] width 169 height 17
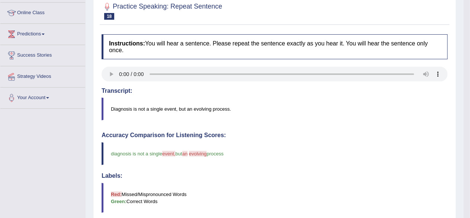
scroll to position [29, 0]
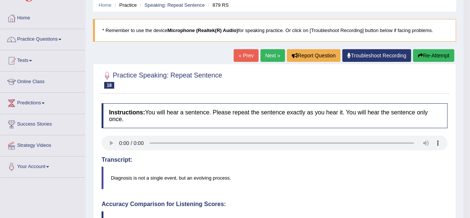
click at [271, 51] on link "Next »" at bounding box center [272, 55] width 25 height 13
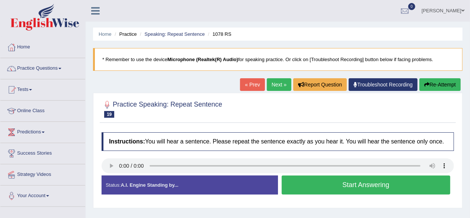
click at [315, 178] on button "Start Answering" at bounding box center [366, 184] width 169 height 19
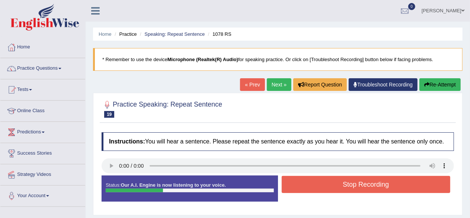
click at [378, 177] on button "Stop Recording" at bounding box center [366, 184] width 169 height 17
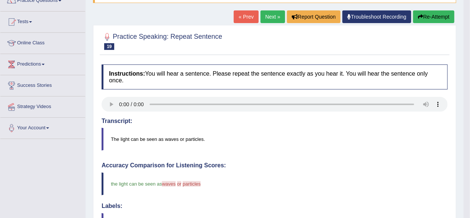
scroll to position [66, 0]
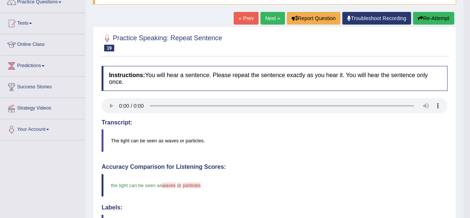
click at [269, 15] on link "Next »" at bounding box center [272, 18] width 25 height 13
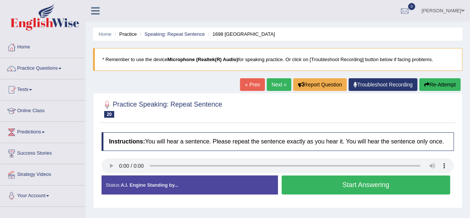
click at [350, 183] on button "Start Answering" at bounding box center [366, 184] width 169 height 19
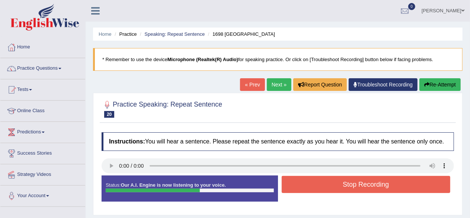
click at [351, 181] on button "Stop Recording" at bounding box center [366, 184] width 169 height 17
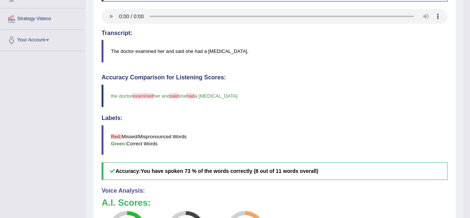
scroll to position [66, 0]
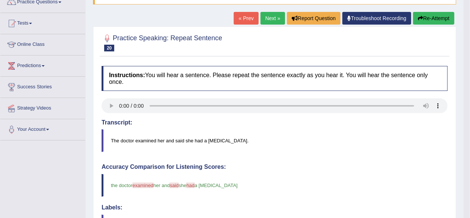
click at [428, 17] on button "Re-Attempt" at bounding box center [433, 18] width 41 height 13
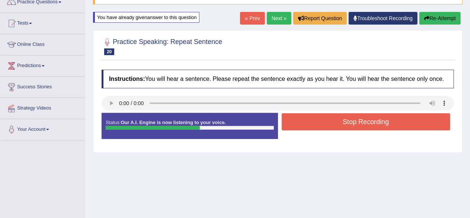
click at [337, 124] on button "Stop Recording" at bounding box center [366, 121] width 169 height 17
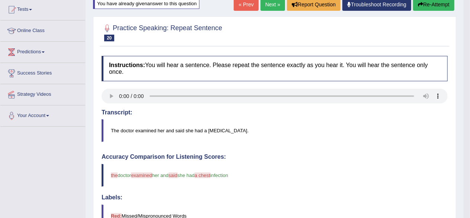
scroll to position [29, 0]
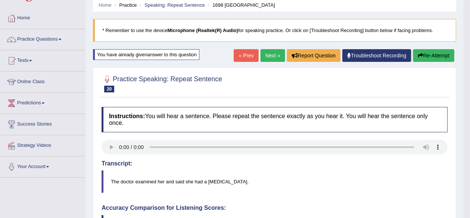
click at [269, 51] on link "Next »" at bounding box center [272, 55] width 25 height 13
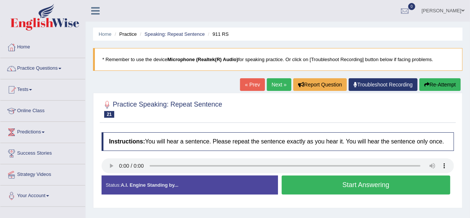
click at [382, 181] on button "Start Answering" at bounding box center [366, 184] width 169 height 19
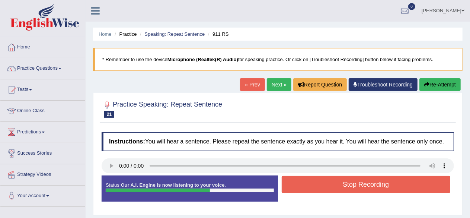
click at [357, 178] on button "Stop Recording" at bounding box center [366, 184] width 169 height 17
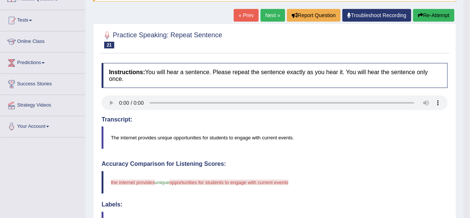
scroll to position [66, 0]
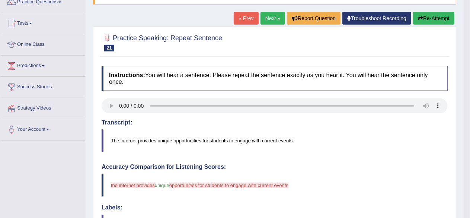
click at [441, 20] on button "Re-Attempt" at bounding box center [433, 18] width 41 height 13
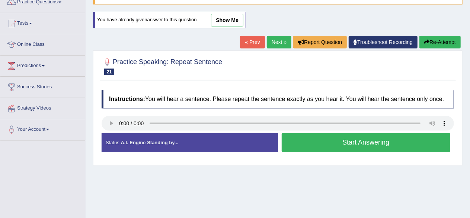
click at [346, 141] on button "Start Answering" at bounding box center [366, 142] width 169 height 19
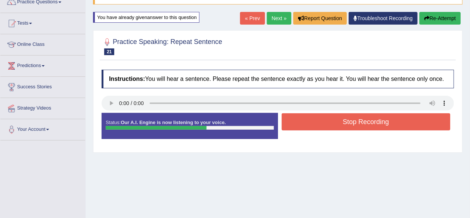
click at [333, 113] on button "Stop Recording" at bounding box center [366, 121] width 169 height 17
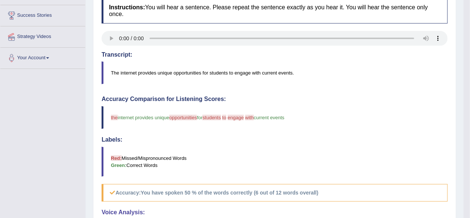
scroll to position [103, 0]
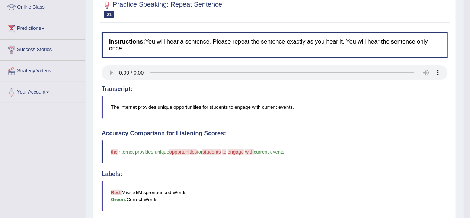
click at [191, 105] on blockquote "The internet provides unique opportunities for students to engage with current …" at bounding box center [275, 107] width 346 height 23
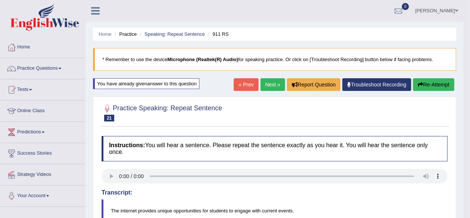
click at [273, 83] on link "Next »" at bounding box center [272, 84] width 25 height 13
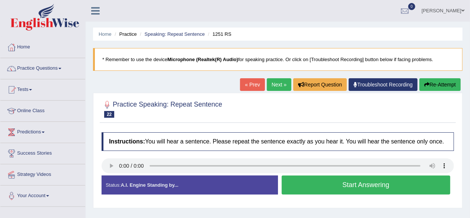
click at [344, 182] on button "Start Answering" at bounding box center [366, 184] width 169 height 19
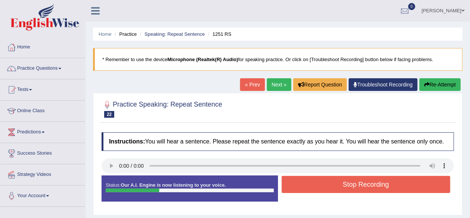
click at [342, 186] on button "Stop Recording" at bounding box center [366, 184] width 169 height 17
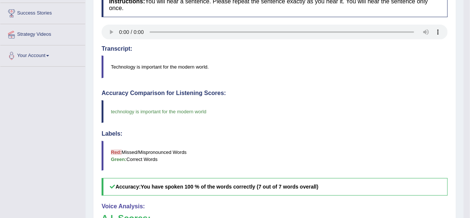
scroll to position [74, 0]
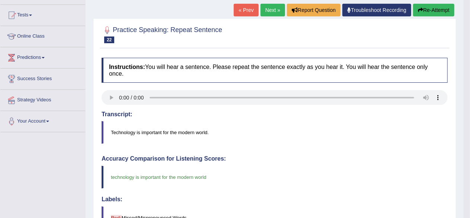
click at [263, 11] on link "Next »" at bounding box center [272, 10] width 25 height 13
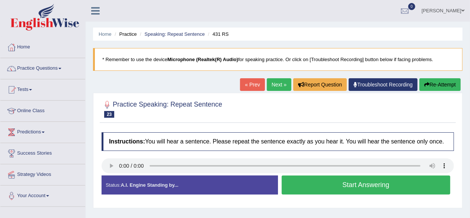
click at [327, 183] on button "Start Answering" at bounding box center [366, 184] width 169 height 19
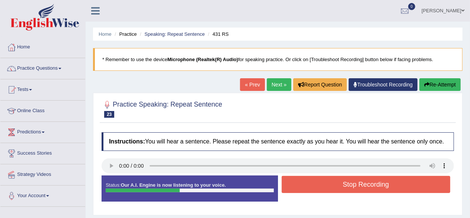
click at [357, 180] on button "Stop Recording" at bounding box center [366, 184] width 169 height 17
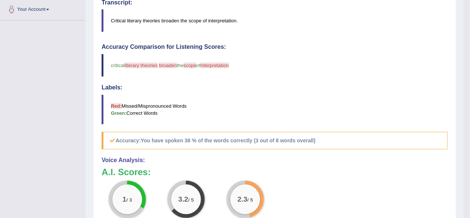
scroll to position [74, 0]
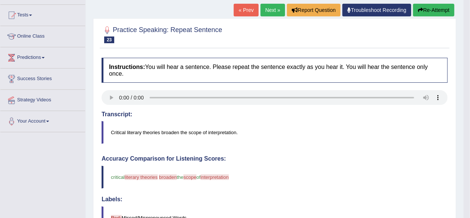
click at [273, 12] on link "Next »" at bounding box center [272, 10] width 25 height 13
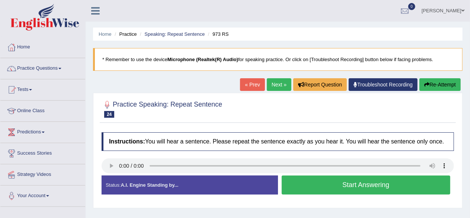
click at [371, 186] on button "Start Answering" at bounding box center [366, 184] width 169 height 19
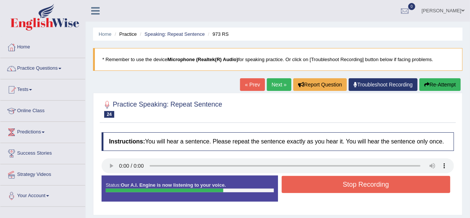
click at [370, 184] on button "Stop Recording" at bounding box center [366, 184] width 169 height 17
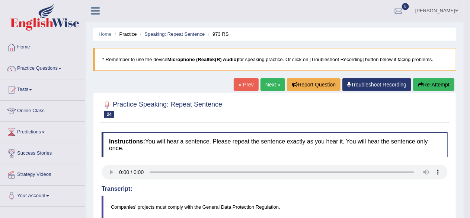
click at [439, 85] on button "Re-Attempt" at bounding box center [433, 84] width 41 height 13
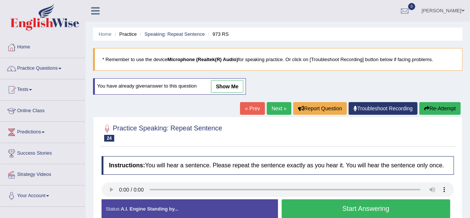
click at [355, 206] on button "Start Answering" at bounding box center [366, 208] width 169 height 19
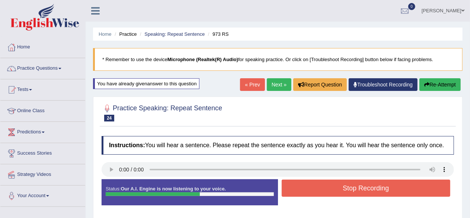
click at [357, 189] on button "Stop Recording" at bounding box center [366, 187] width 169 height 17
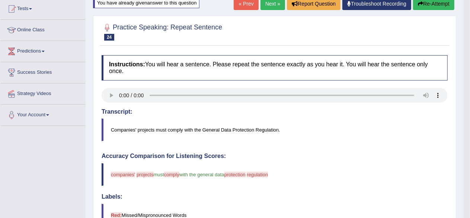
scroll to position [70, 0]
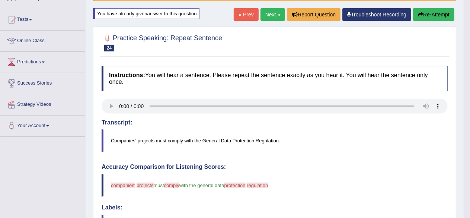
click at [440, 13] on button "Re-Attempt" at bounding box center [433, 14] width 41 height 13
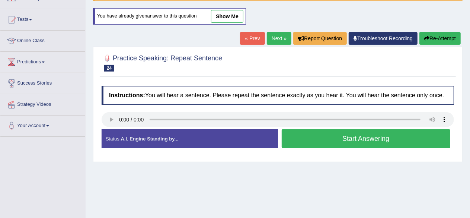
click at [369, 140] on button "Start Answering" at bounding box center [366, 138] width 169 height 19
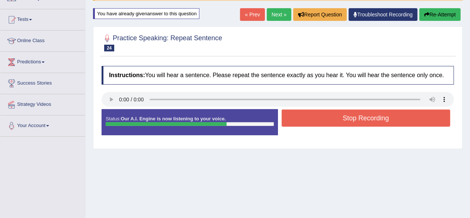
click at [335, 115] on button "Stop Recording" at bounding box center [366, 117] width 169 height 17
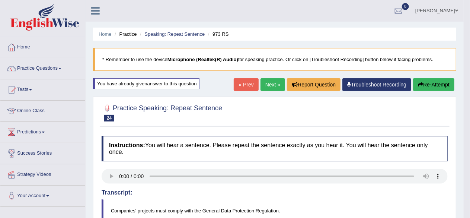
click at [268, 84] on link "Next »" at bounding box center [272, 84] width 25 height 13
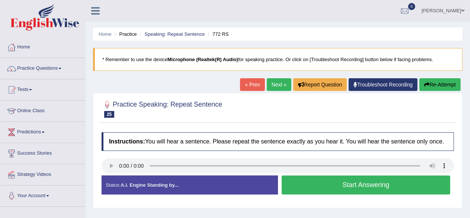
click at [341, 185] on button "Start Answering" at bounding box center [366, 184] width 169 height 19
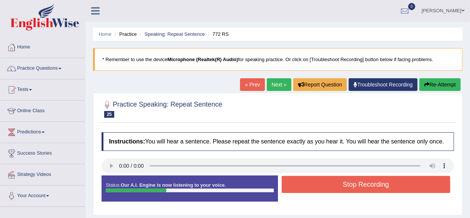
click at [351, 185] on button "Stop Recording" at bounding box center [366, 184] width 169 height 17
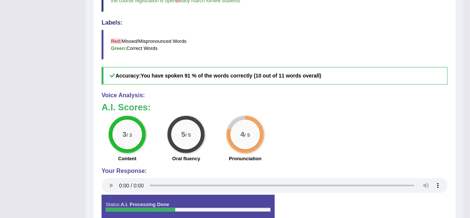
scroll to position [289, 0]
